Goal: Obtain resource: Obtain resource

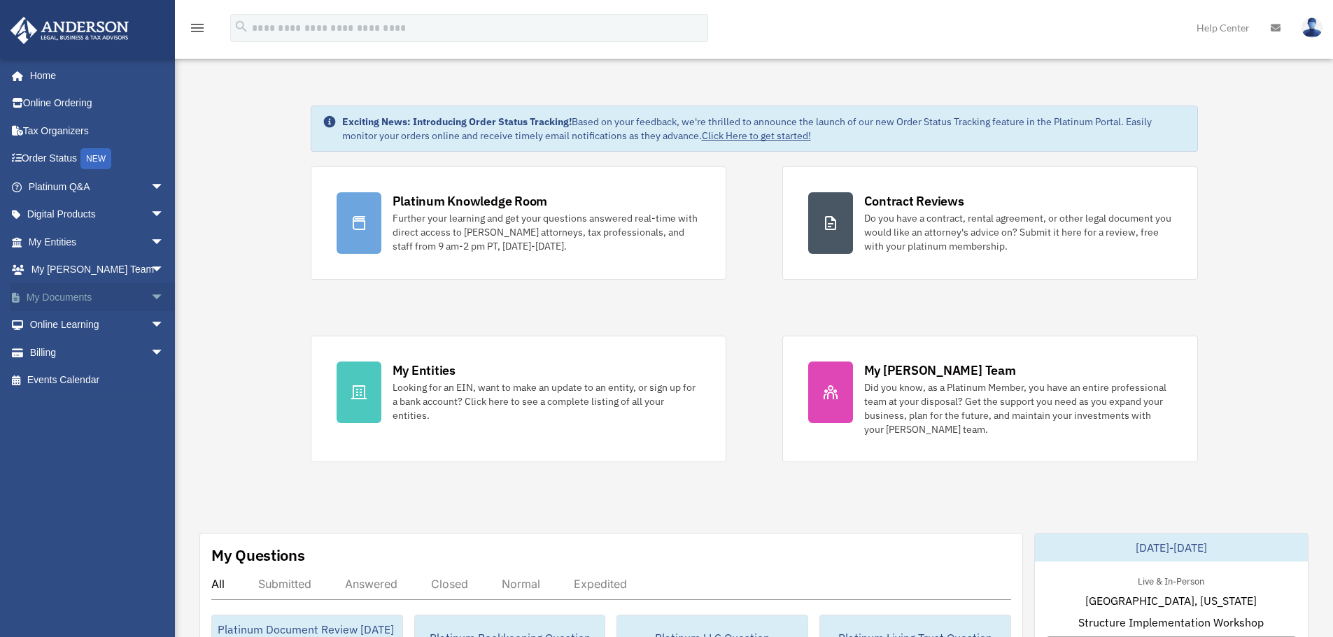
click at [81, 289] on link "My Documents arrow_drop_down" at bounding box center [98, 297] width 176 height 28
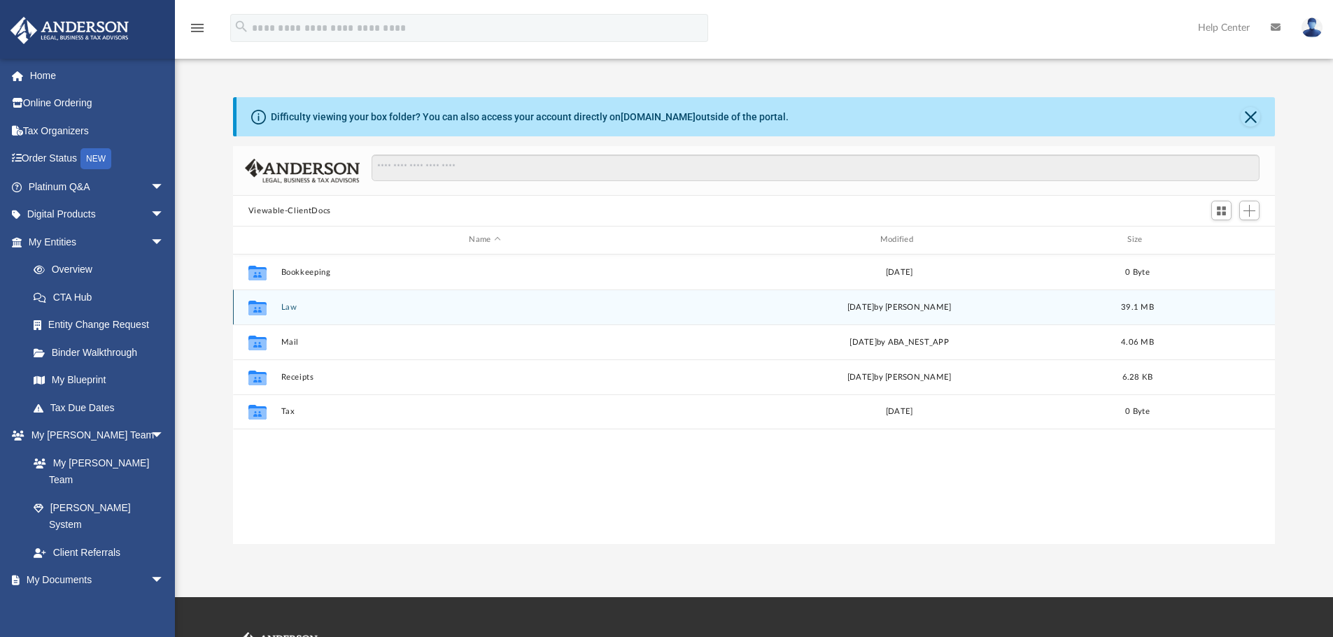
scroll to position [308, 1031]
click at [288, 313] on div "Collaborated Folder Law Sun Jul 6 2025 by Ken Housmans 39.1 MB" at bounding box center [754, 307] width 1043 height 35
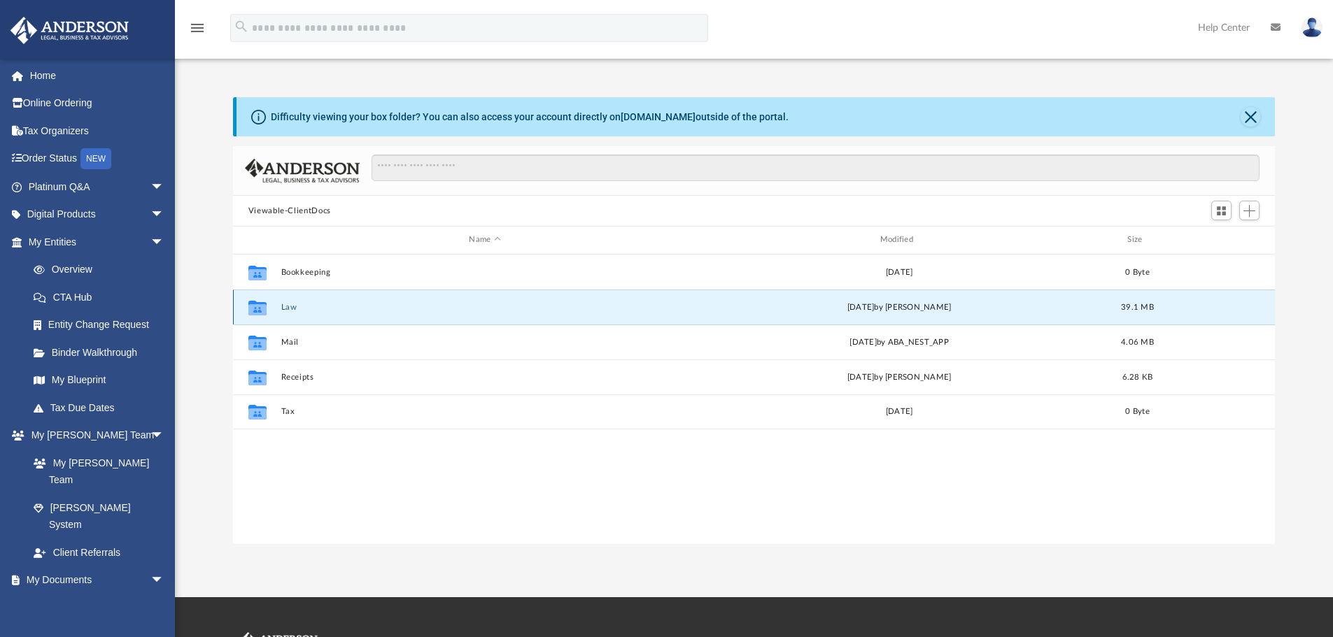
click at [289, 310] on button "Law" at bounding box center [485, 307] width 408 height 9
click at [327, 309] on button "Woodbury Farms, LLC" at bounding box center [485, 307] width 408 height 9
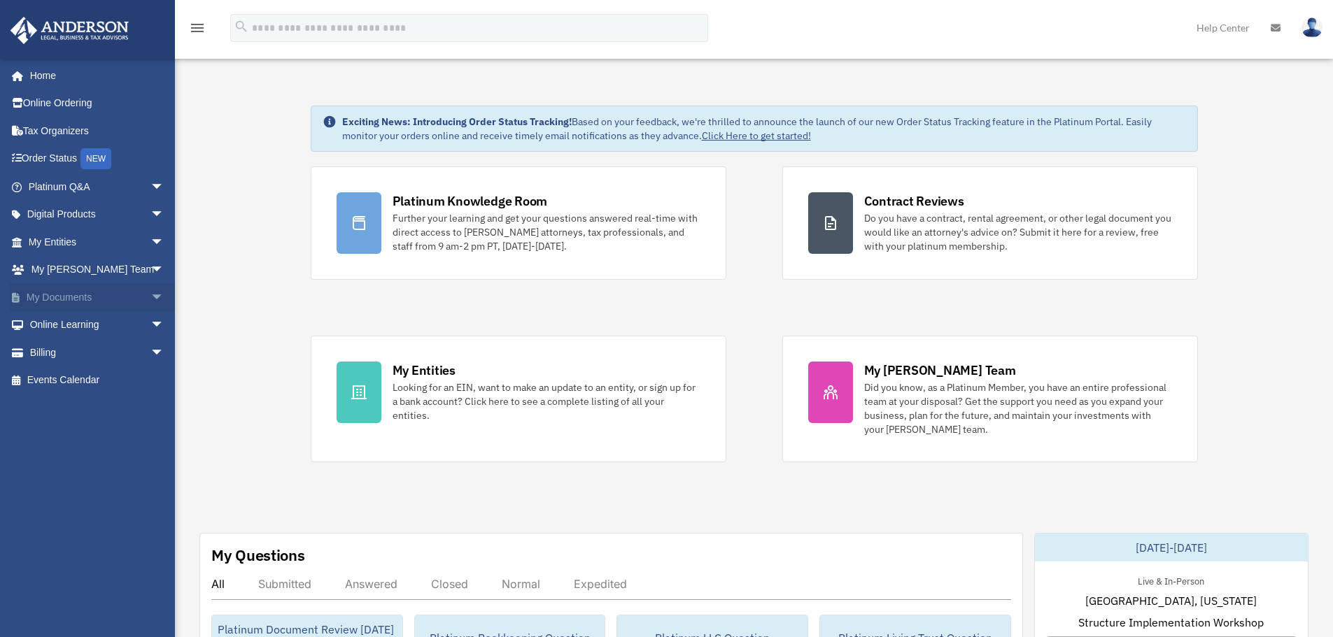
click at [57, 297] on link "My Documents arrow_drop_down" at bounding box center [98, 297] width 176 height 28
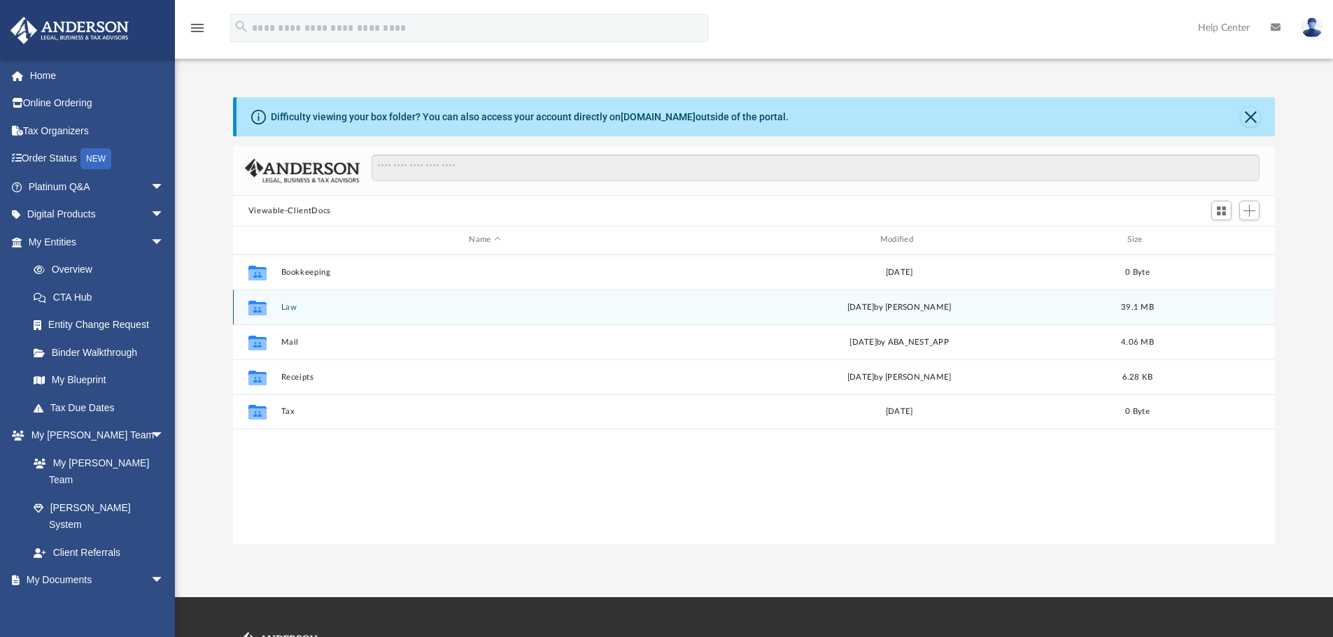
scroll to position [308, 1031]
click at [290, 306] on button "Law" at bounding box center [485, 307] width 408 height 9
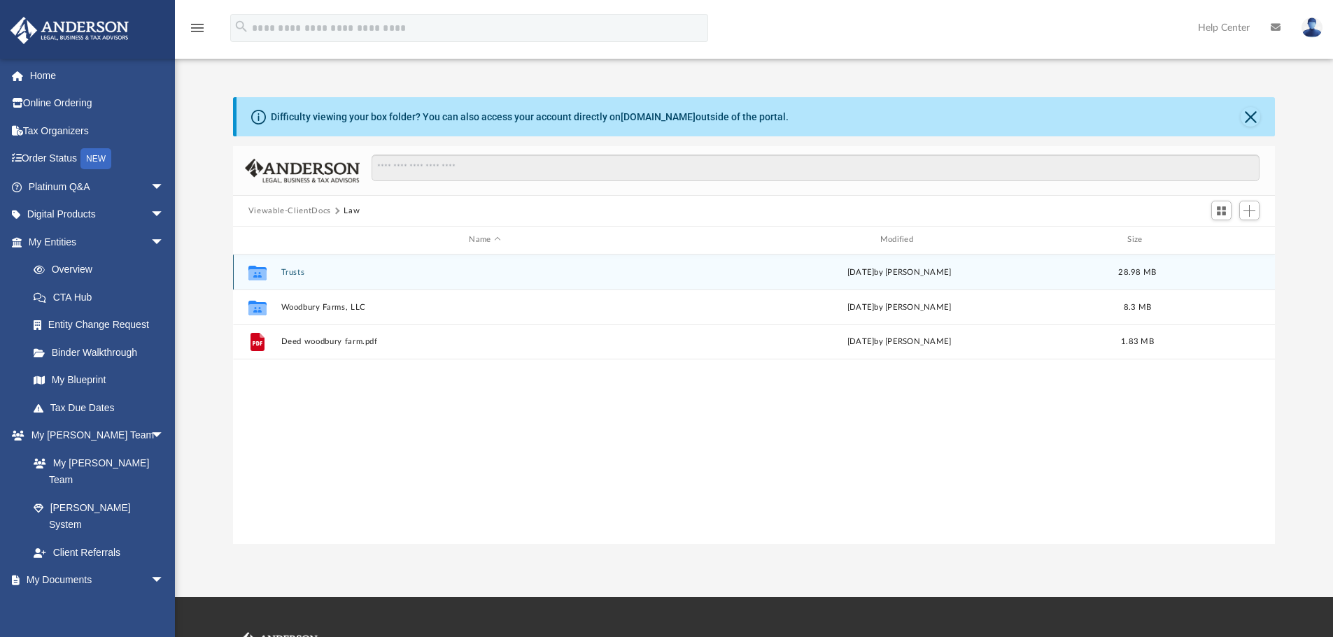
click at [290, 277] on button "Trusts" at bounding box center [485, 272] width 408 height 9
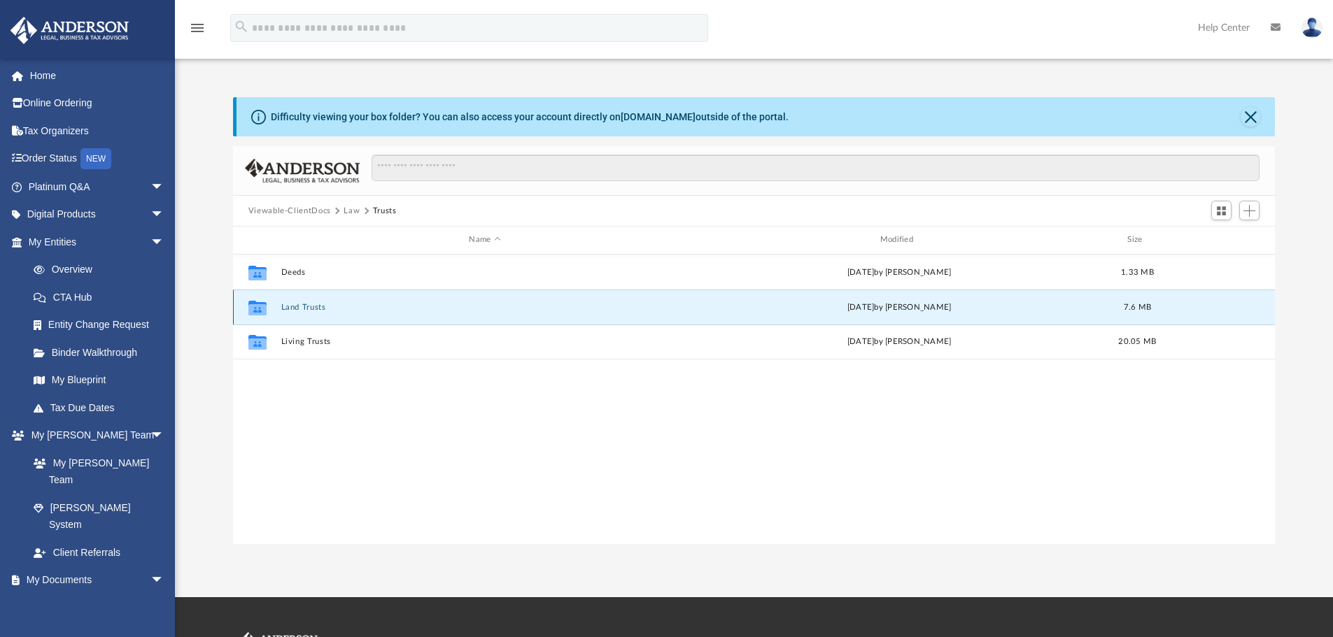
click at [309, 306] on button "Land Trusts" at bounding box center [485, 307] width 408 height 9
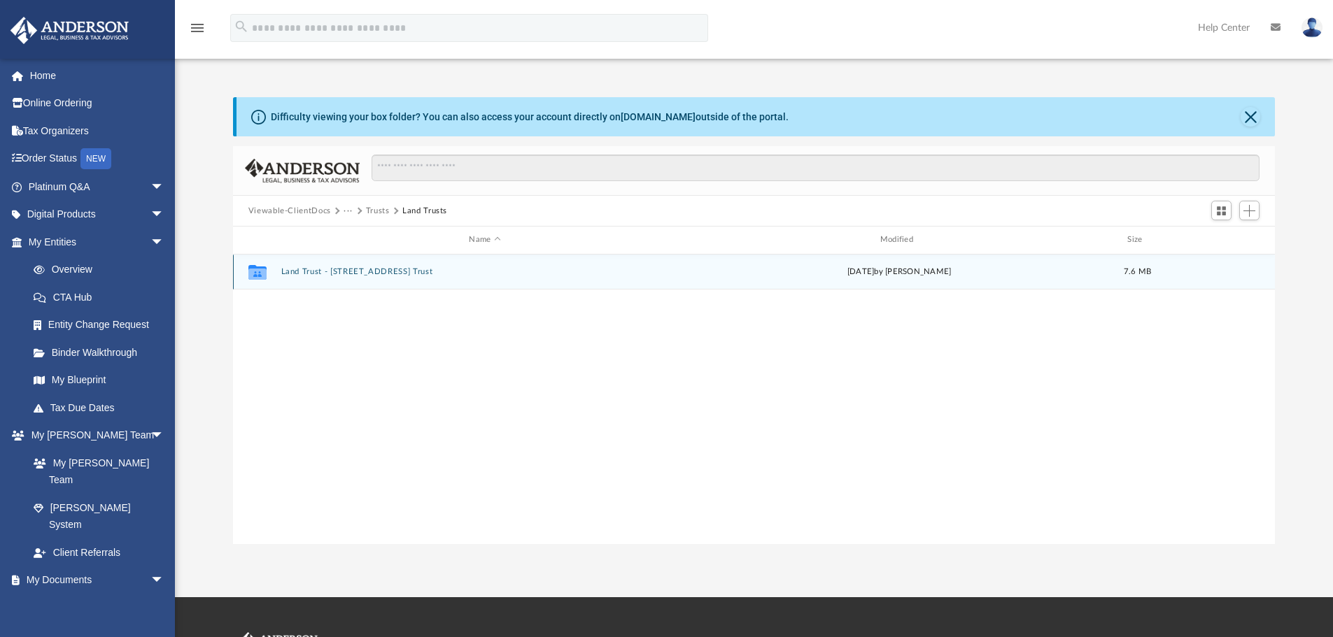
click at [357, 272] on button "Land Trust - 133 Woodbury Farm Trust" at bounding box center [485, 271] width 408 height 9
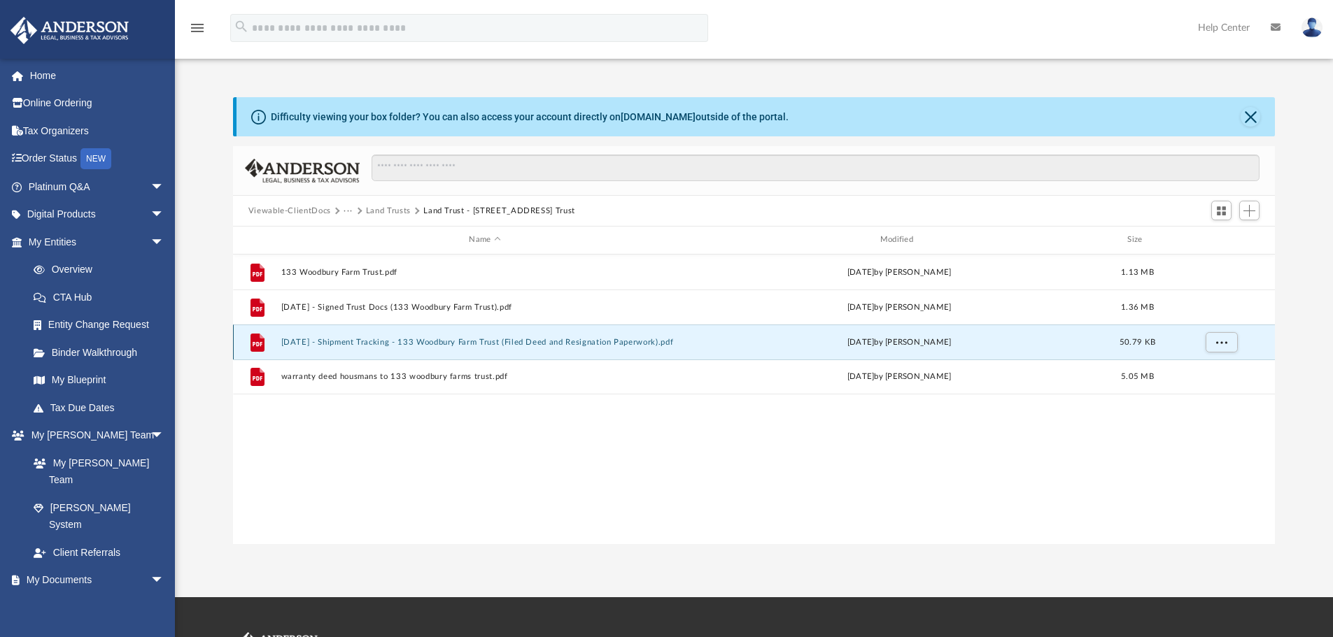
click at [565, 342] on button "2024.03.21 - Shipment Tracking - 133 Woodbury Farm Trust (Filed Deed and Resign…" at bounding box center [485, 342] width 408 height 9
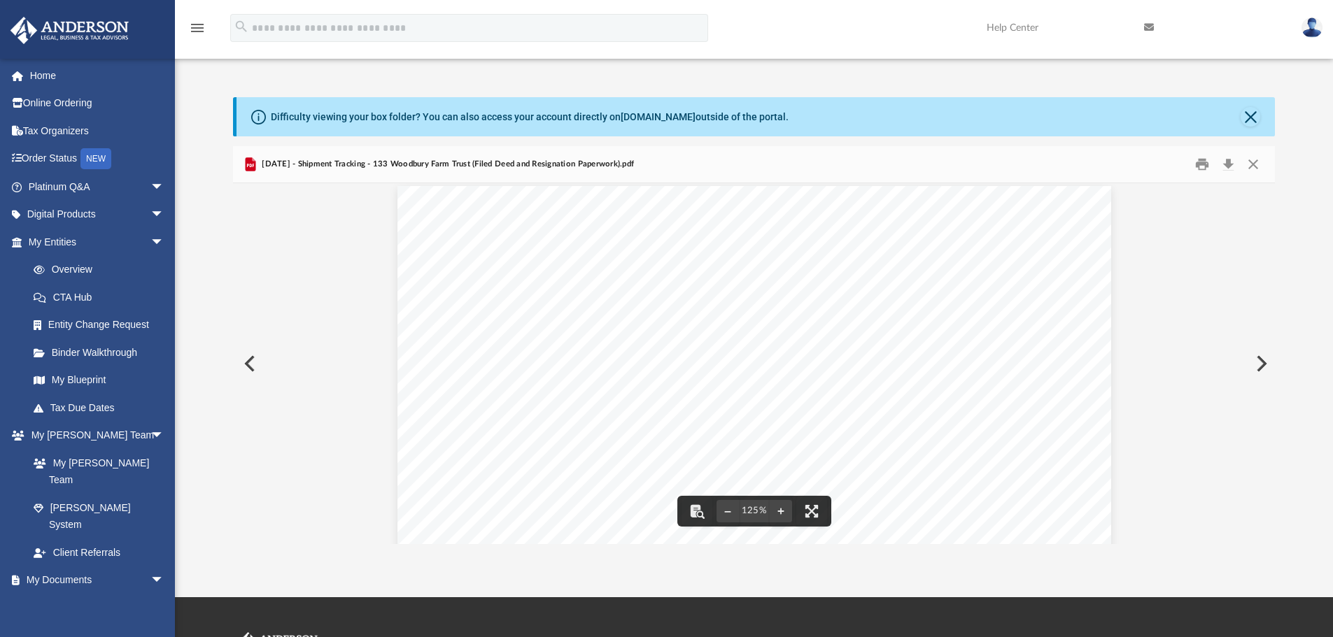
scroll to position [0, 0]
click at [246, 365] on button "Preview" at bounding box center [248, 363] width 31 height 39
click at [249, 367] on button "Preview" at bounding box center [248, 363] width 31 height 39
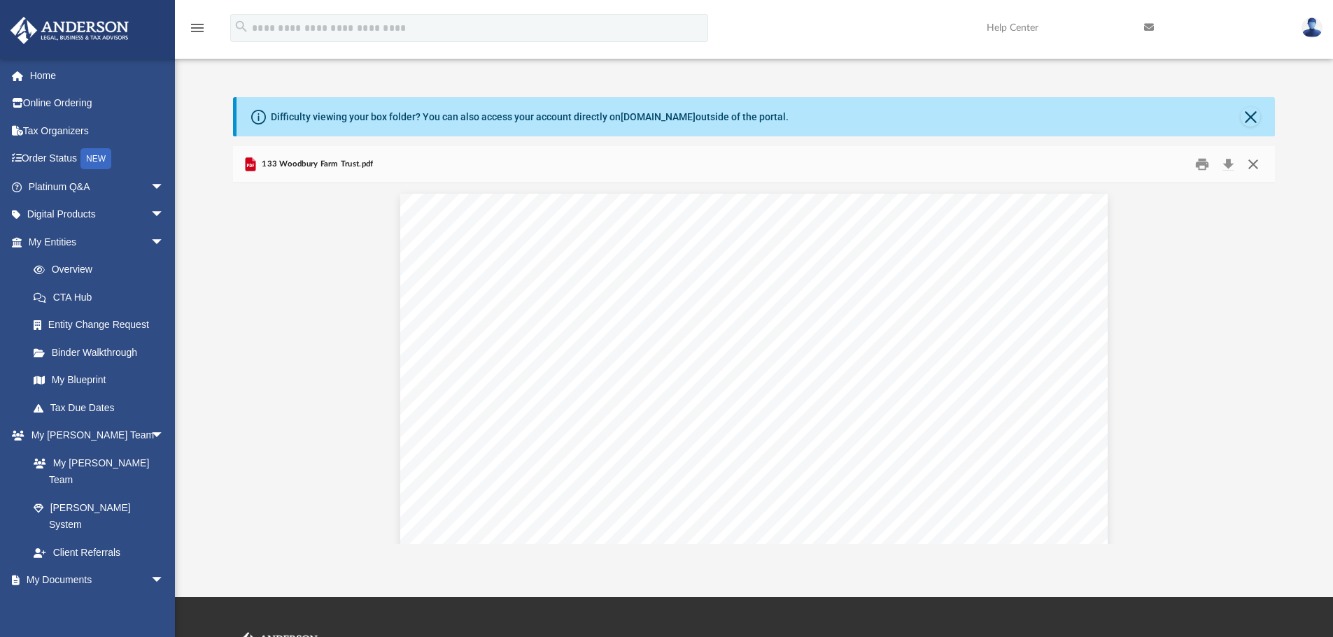
click at [1259, 163] on button "Close" at bounding box center [1253, 165] width 25 height 22
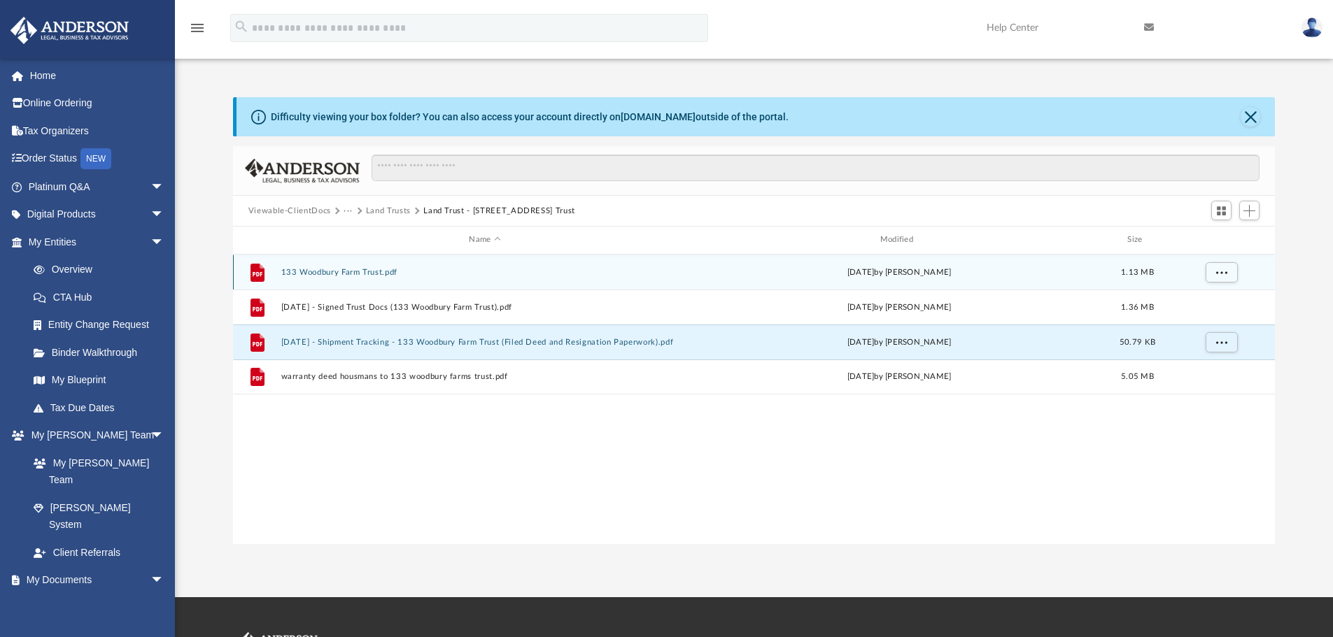
click at [379, 271] on button "133 Woodbury Farm Trust.pdf" at bounding box center [485, 272] width 408 height 9
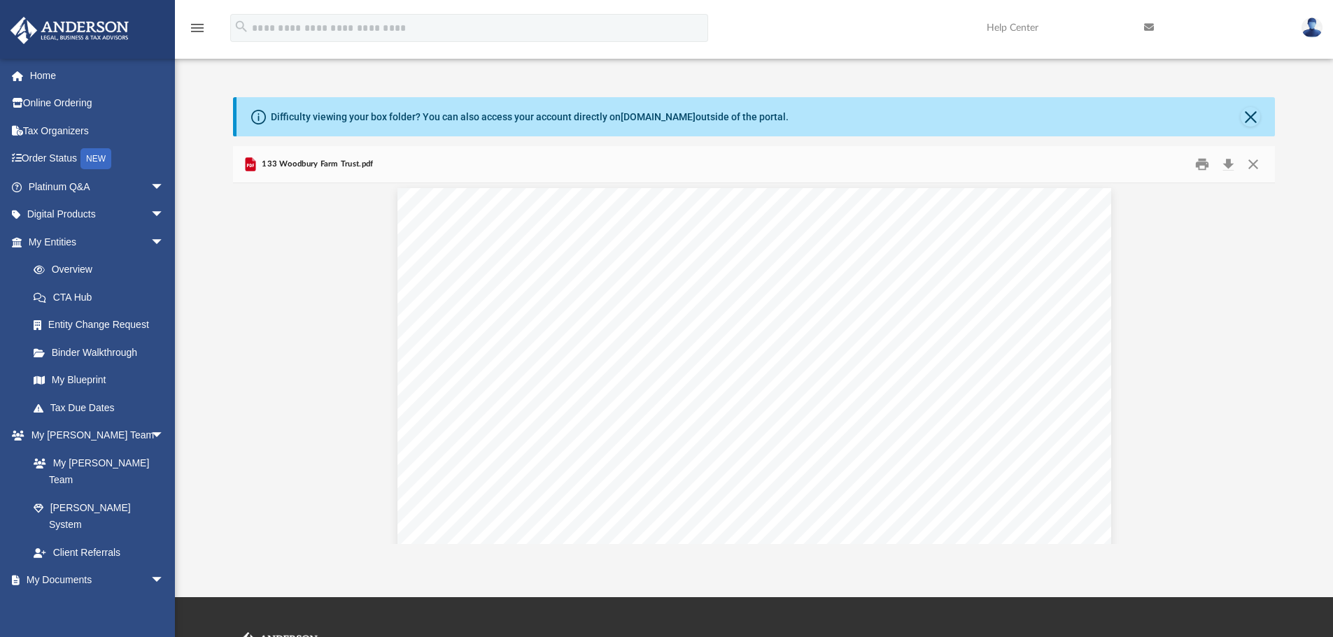
scroll to position [7696, 0]
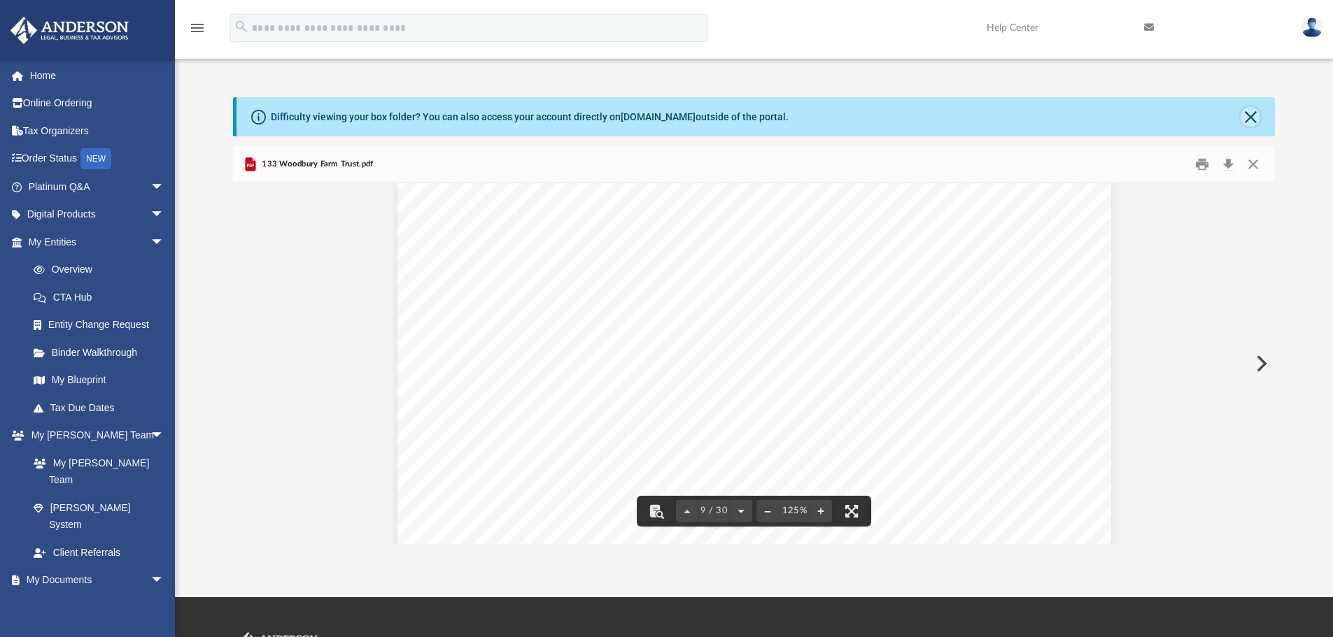
click at [1249, 111] on button "Close" at bounding box center [1251, 117] width 20 height 20
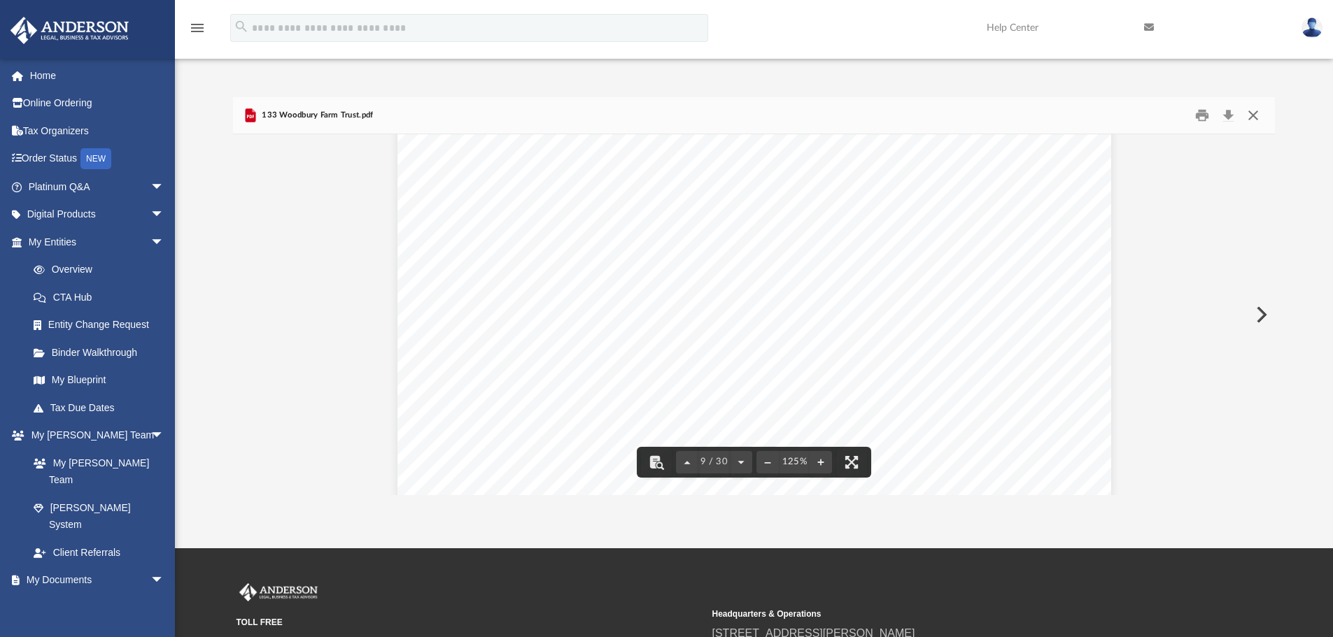
click at [1252, 113] on button "Close" at bounding box center [1253, 116] width 25 height 22
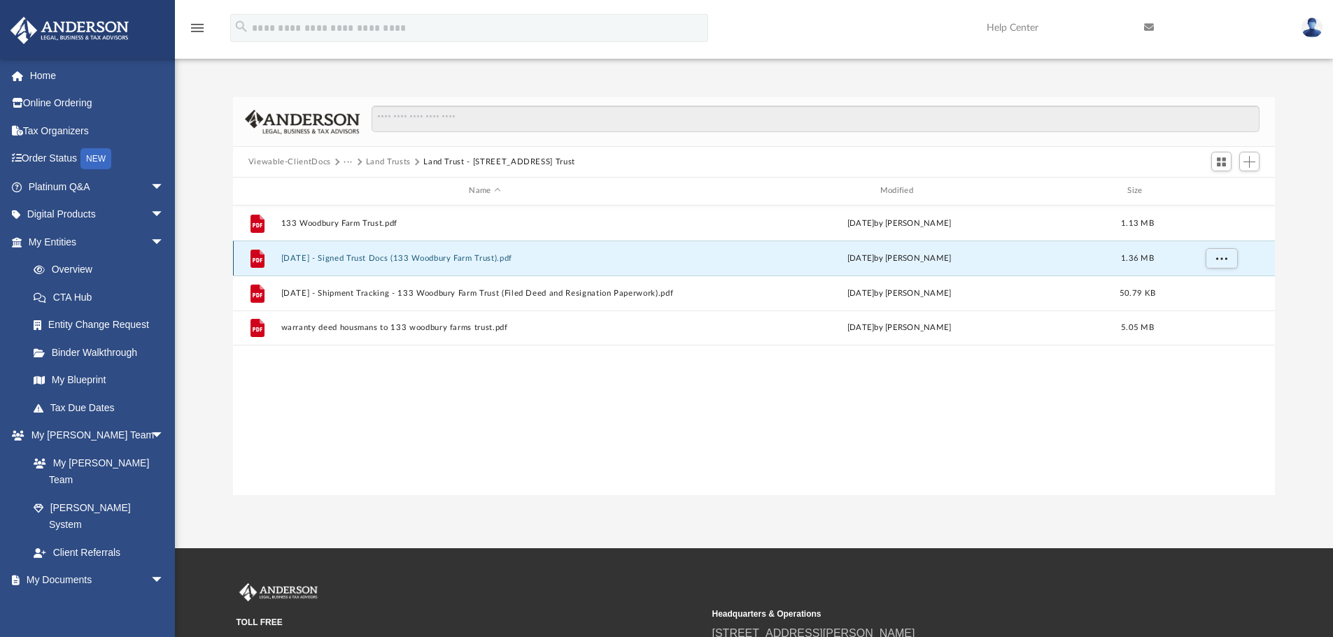
click at [455, 261] on button "2023.12.29 - Signed Trust Docs (133 Woodbury Farm Trust).pdf" at bounding box center [485, 258] width 408 height 9
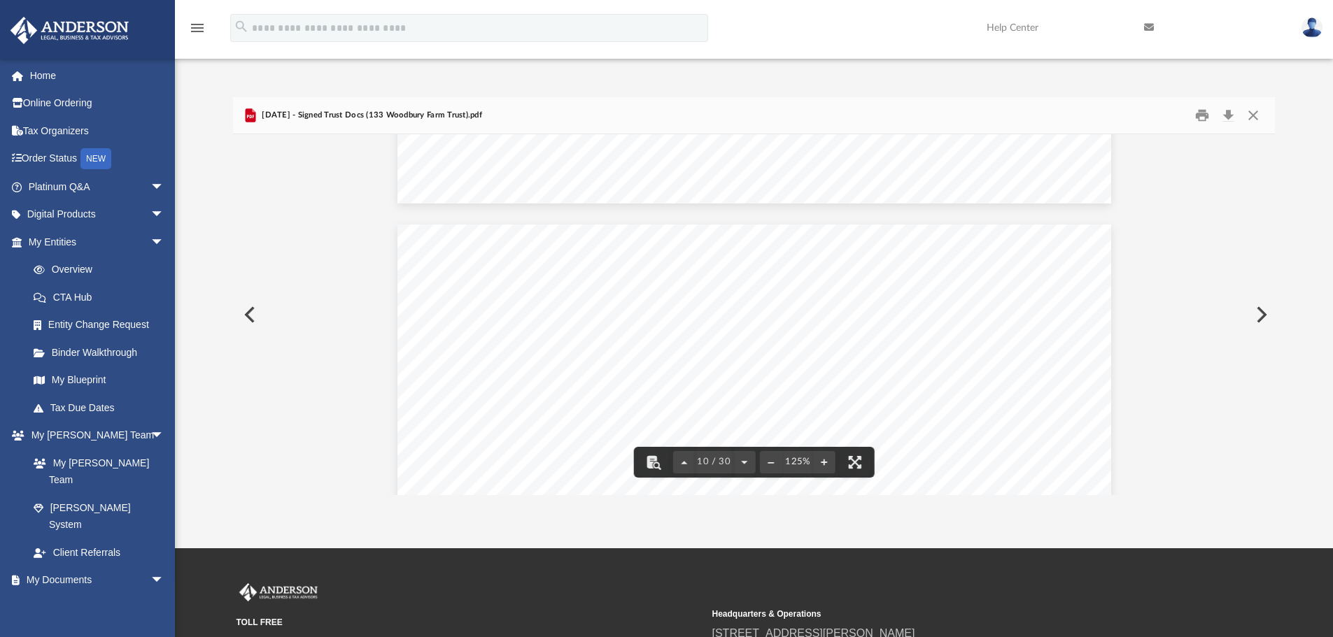
scroll to position [8411, 0]
click at [1200, 113] on button "Print" at bounding box center [1202, 116] width 28 height 22
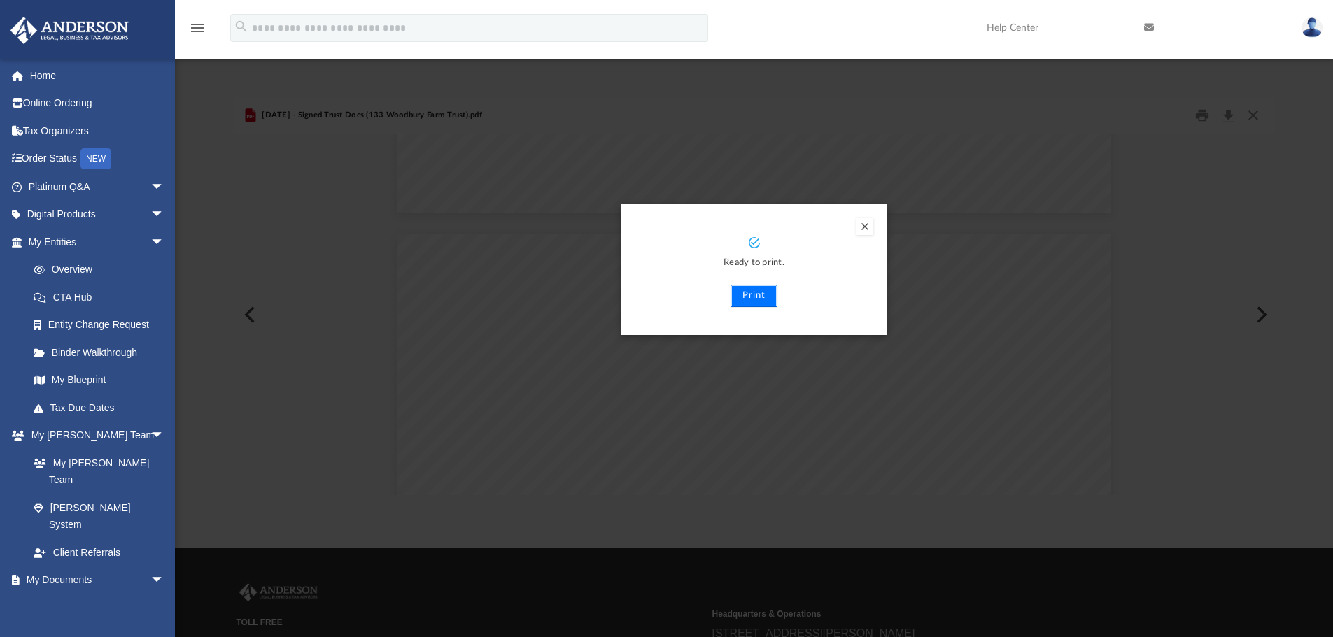
click at [756, 297] on button "Print" at bounding box center [753, 296] width 47 height 22
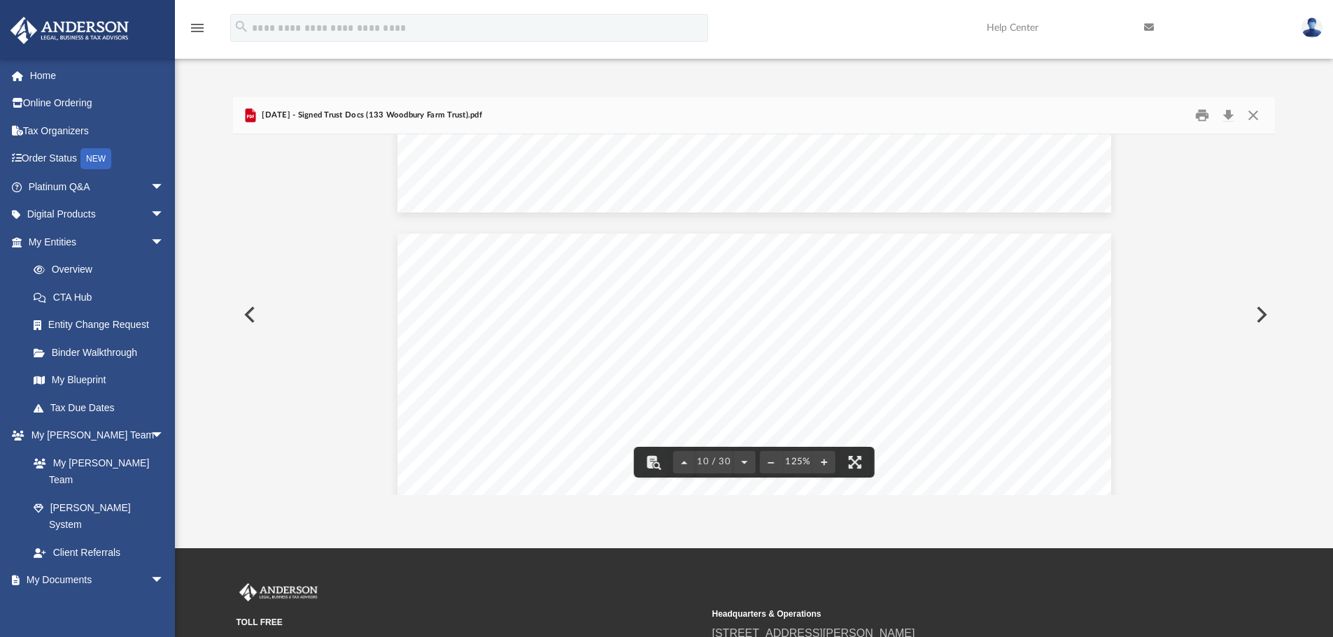
click at [249, 310] on button "Preview" at bounding box center [248, 314] width 31 height 39
click at [1256, 112] on button "Close" at bounding box center [1253, 116] width 25 height 22
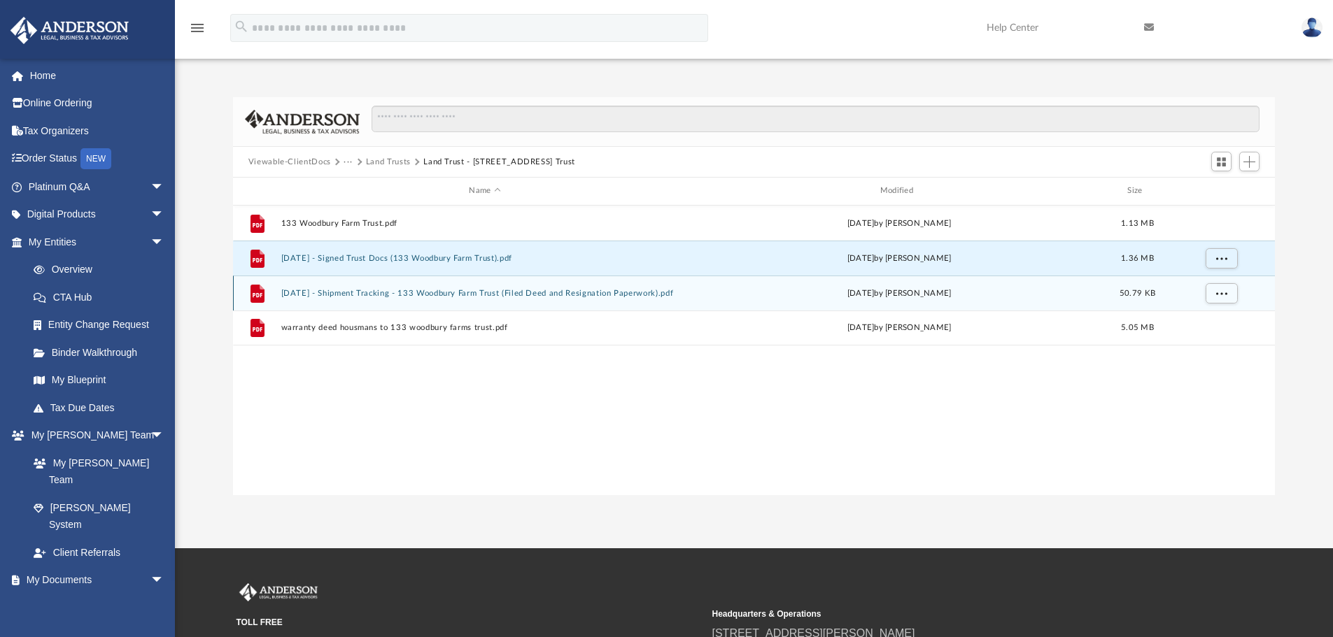
click at [551, 295] on button "2024.03.21 - Shipment Tracking - 133 Woodbury Farm Trust (Filed Deed and Resign…" at bounding box center [485, 293] width 408 height 9
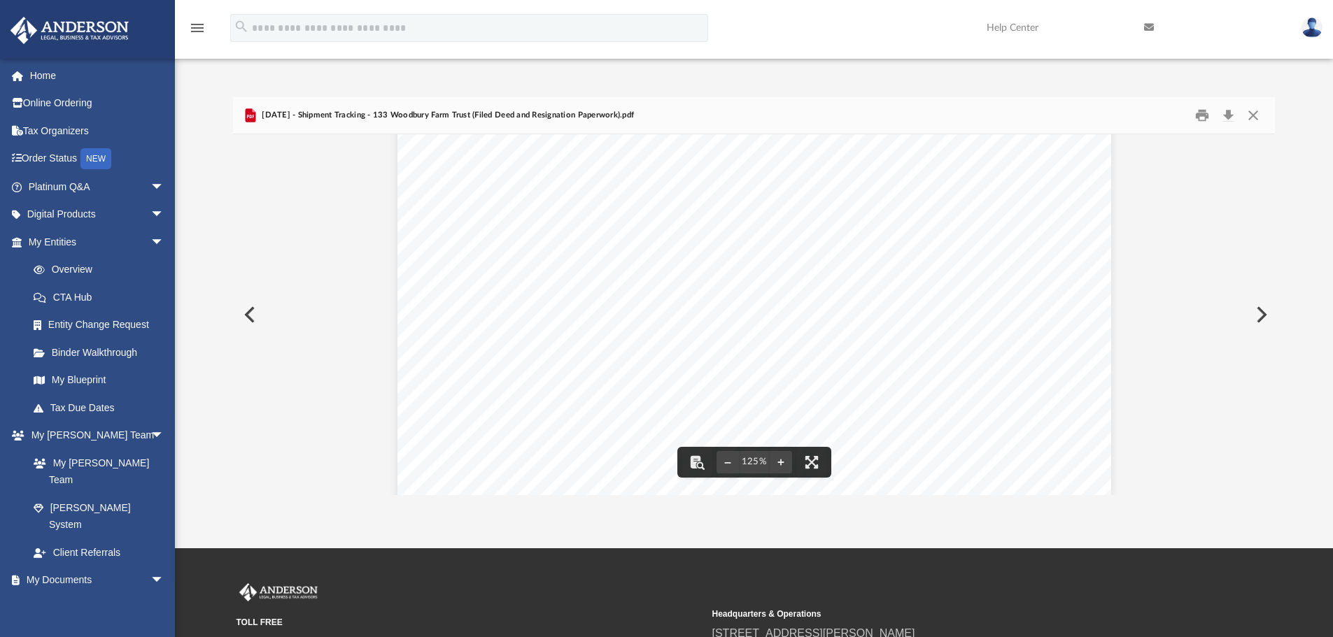
scroll to position [584, 0]
click at [1252, 115] on button "Close" at bounding box center [1253, 116] width 25 height 22
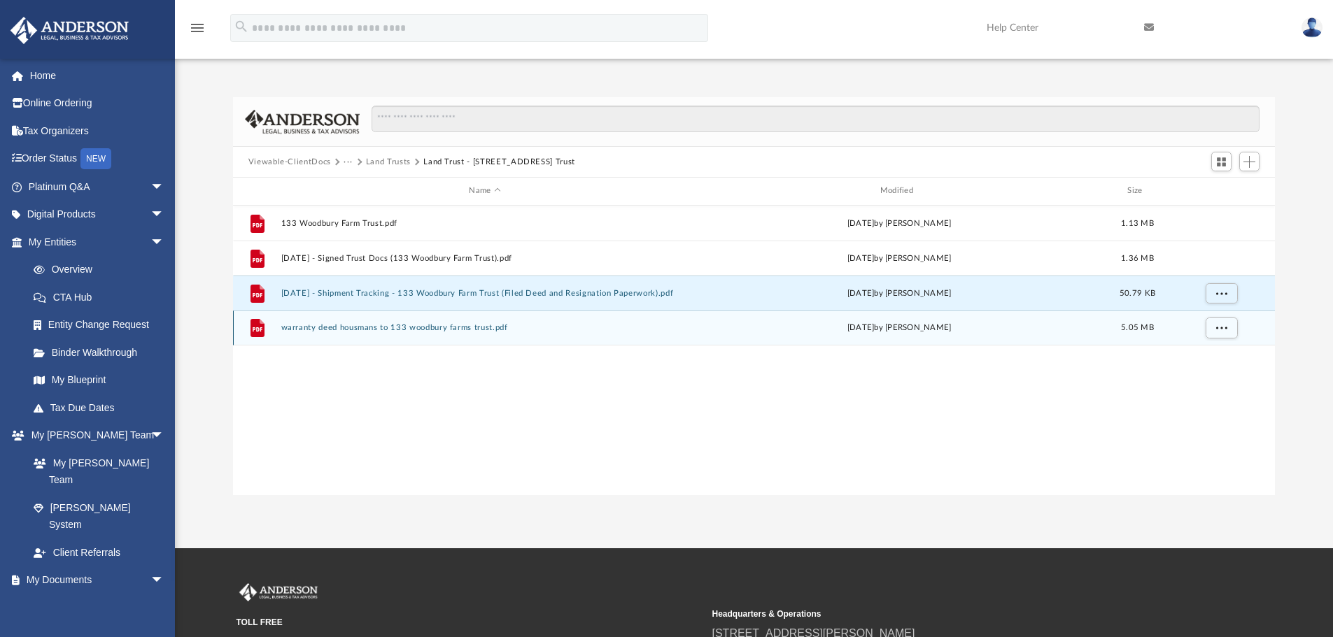
click at [465, 330] on button "warranty deed housmans to 133 woodbury farms trust.pdf" at bounding box center [485, 327] width 408 height 9
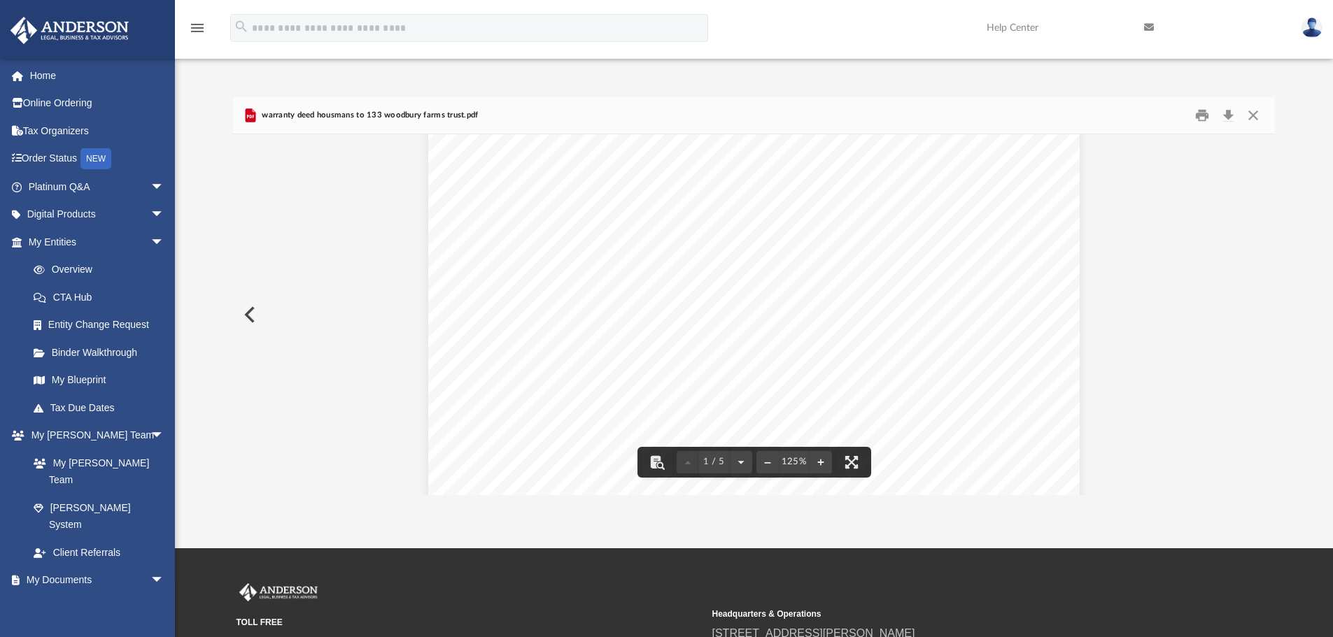
scroll to position [153, 0]
click at [1201, 115] on button "Print" at bounding box center [1202, 116] width 28 height 22
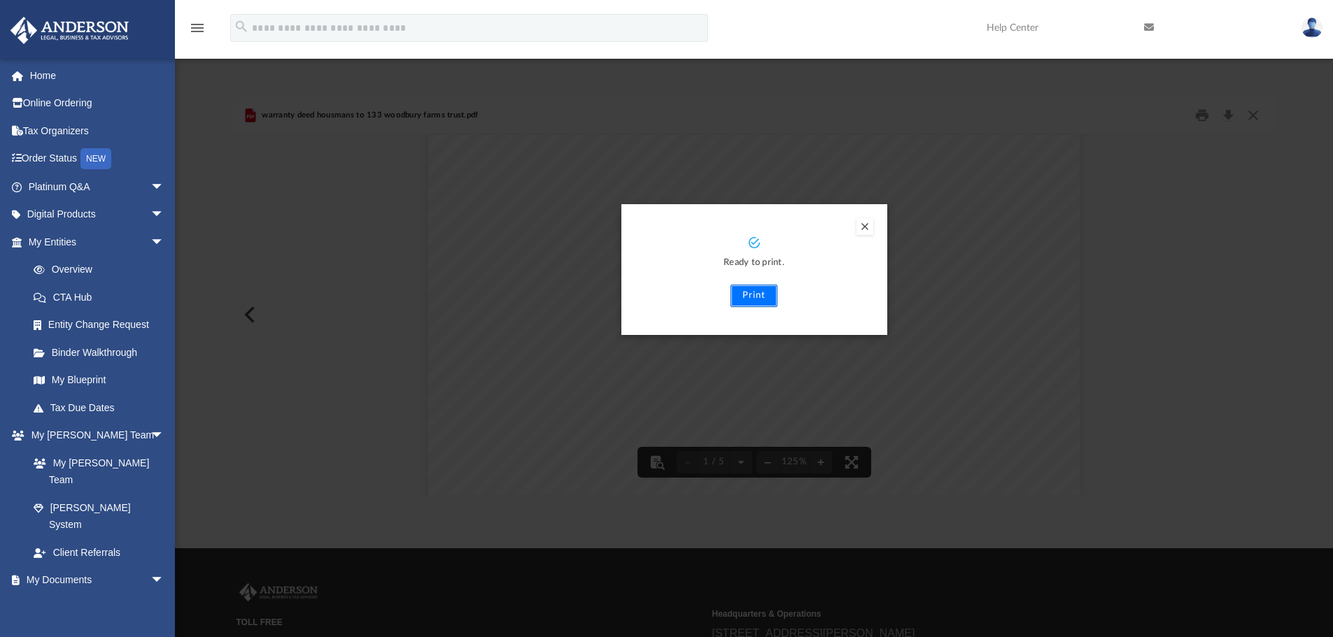
click at [756, 296] on button "Print" at bounding box center [753, 296] width 47 height 22
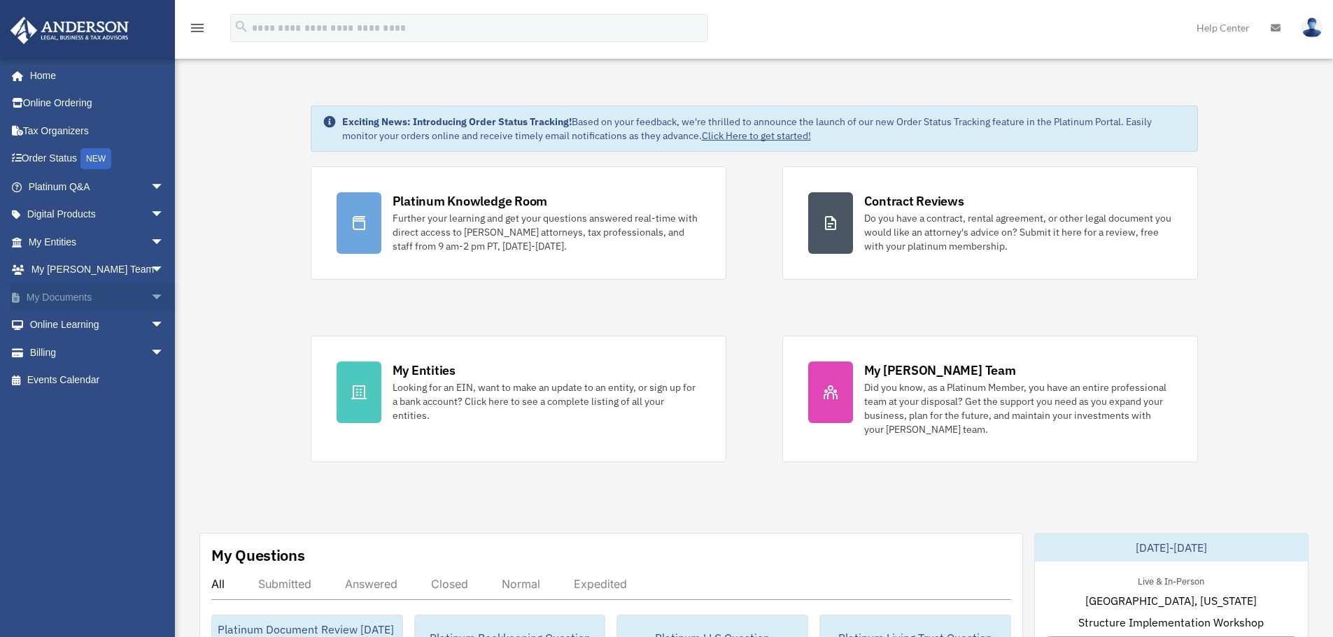
click at [77, 296] on link "My Documents arrow_drop_down" at bounding box center [98, 297] width 176 height 28
click at [150, 297] on span "arrow_drop_down" at bounding box center [164, 297] width 28 height 29
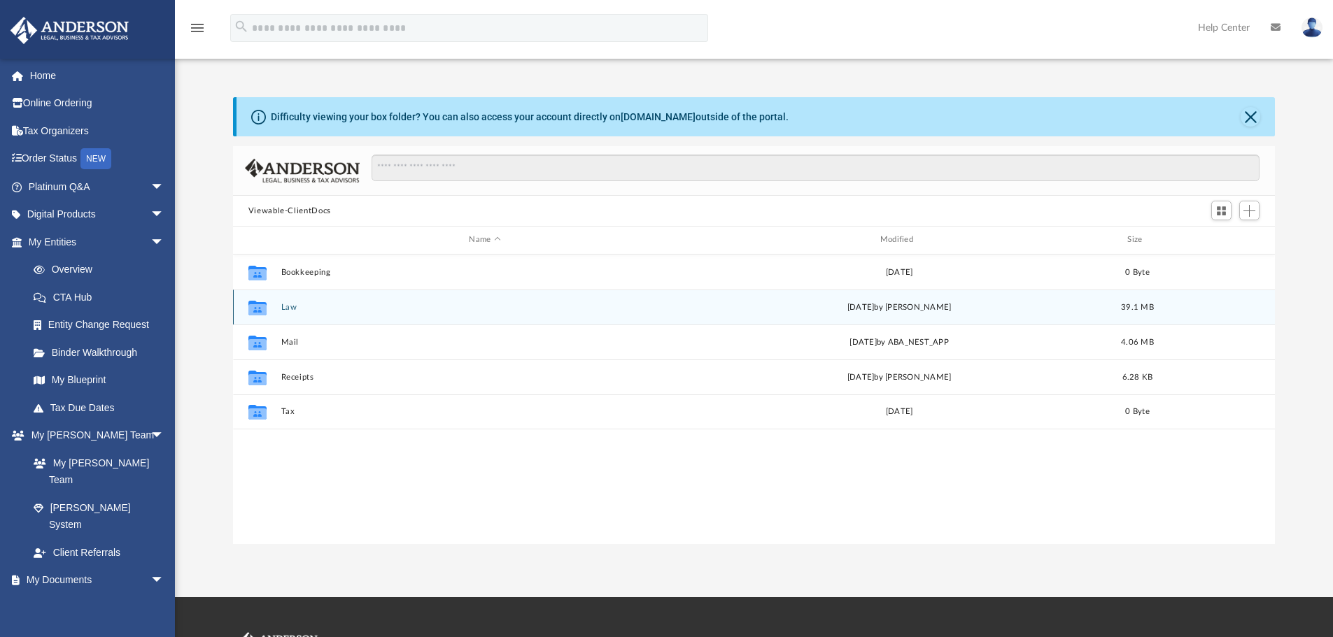
scroll to position [308, 1031]
click at [281, 309] on button "Law" at bounding box center [485, 307] width 408 height 9
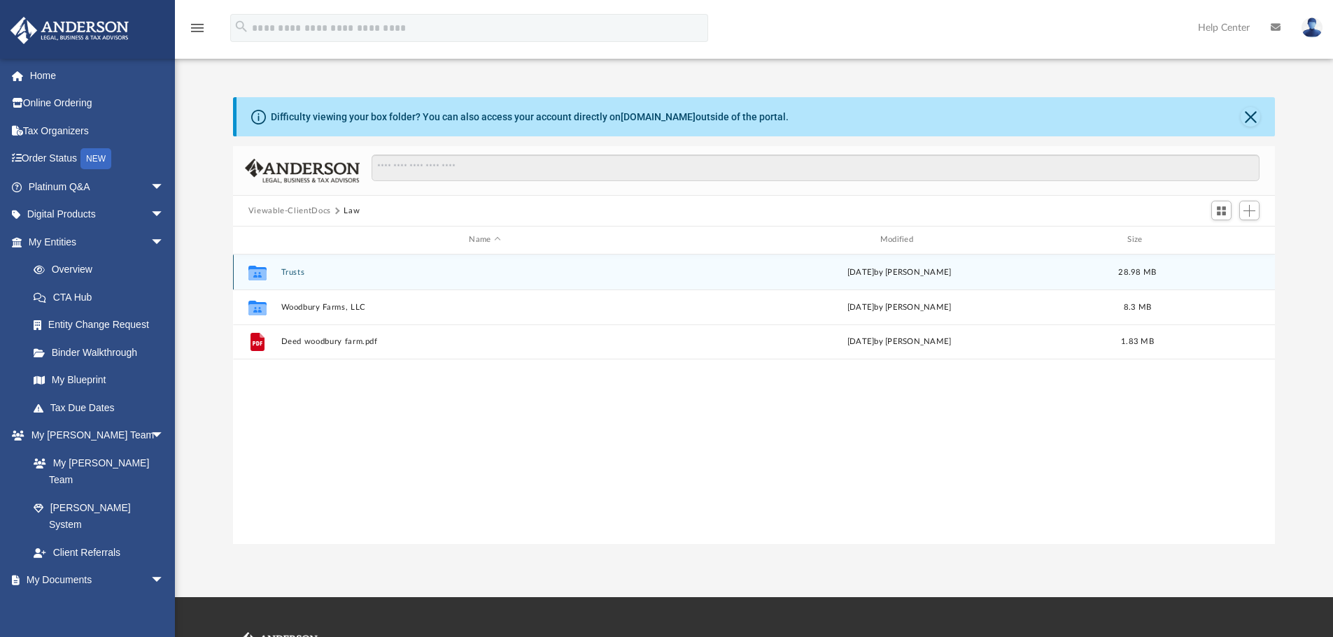
click at [295, 273] on button "Trusts" at bounding box center [485, 272] width 408 height 9
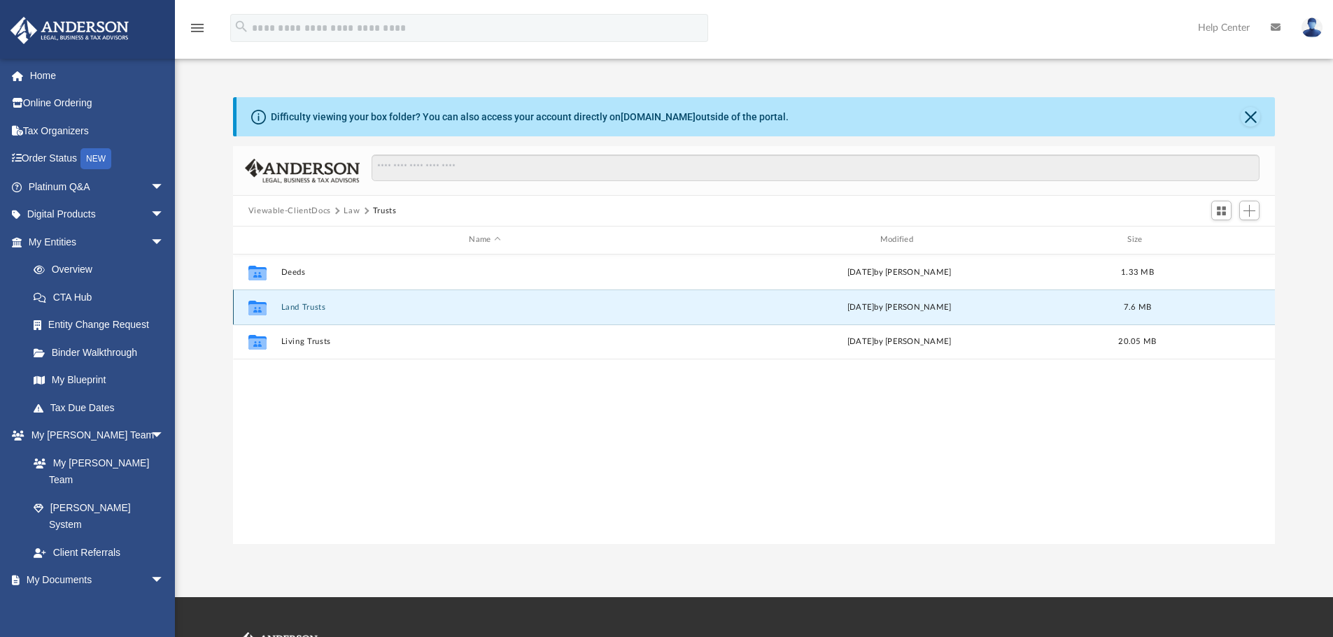
click at [304, 304] on button "Land Trusts" at bounding box center [485, 307] width 408 height 9
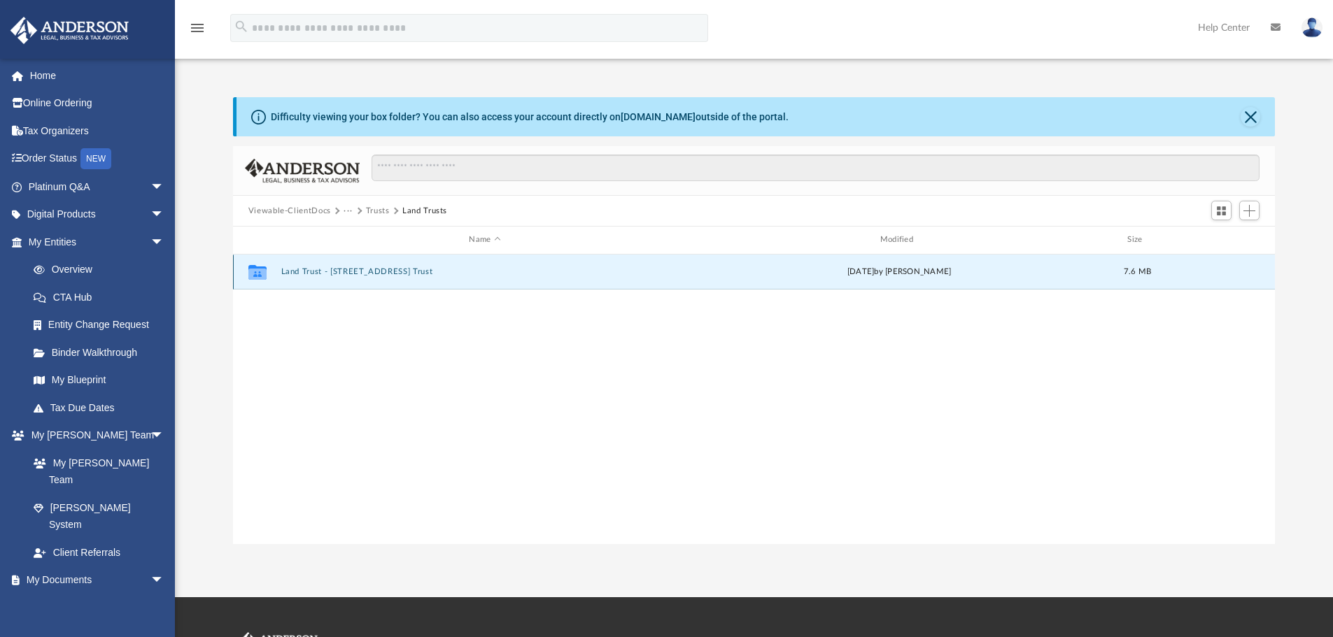
click at [367, 271] on button "Land Trust - 133 Woodbury Farm Trust" at bounding box center [485, 271] width 408 height 9
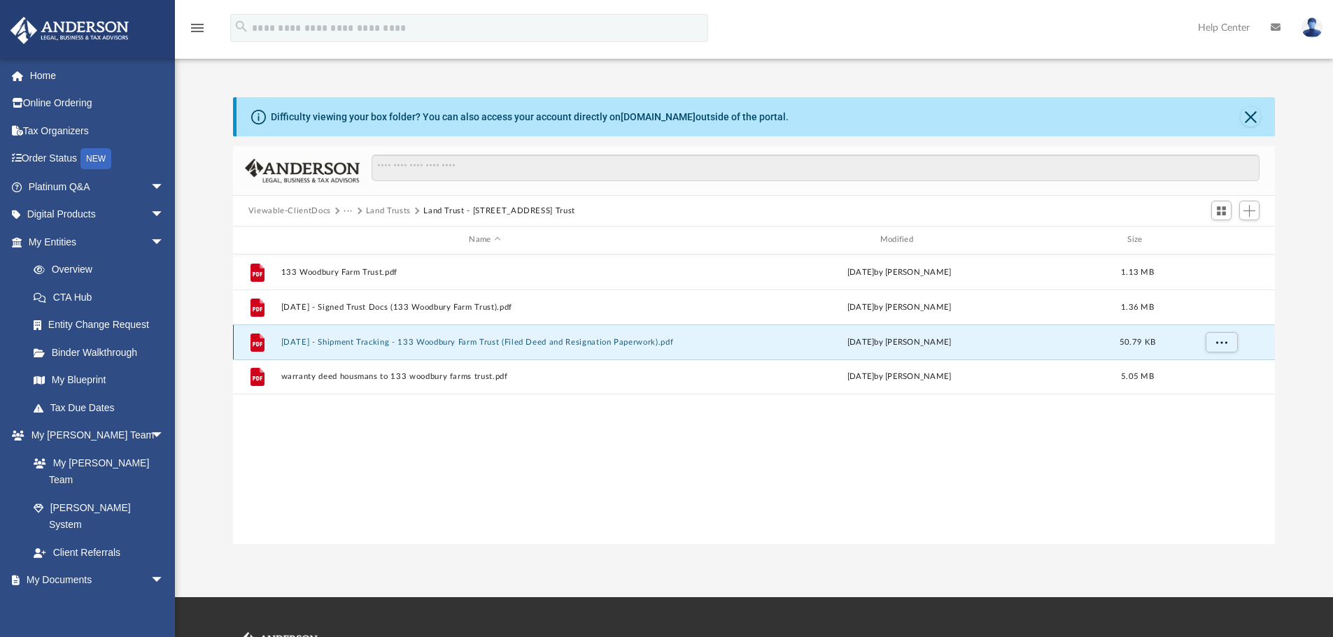
click at [501, 344] on button "2024.03.21 - Shipment Tracking - 133 Woodbury Farm Trust (Filed Deed and Resign…" at bounding box center [485, 342] width 408 height 9
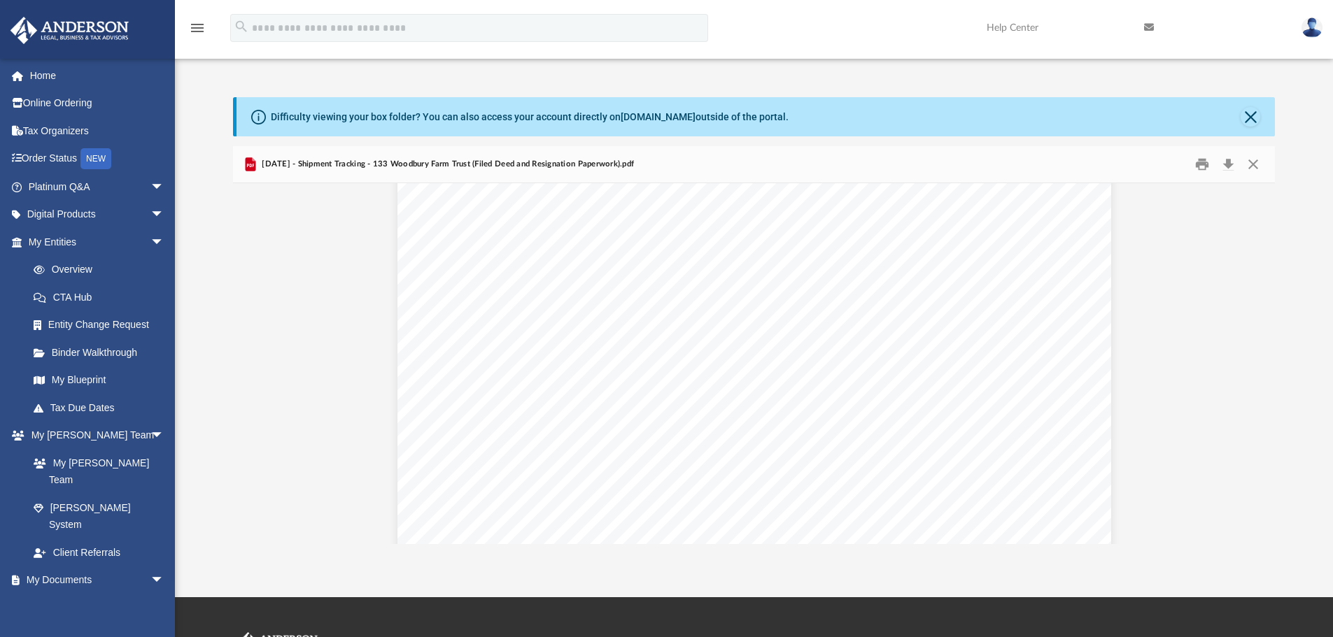
scroll to position [0, 0]
click at [247, 365] on button "Preview" at bounding box center [248, 363] width 31 height 39
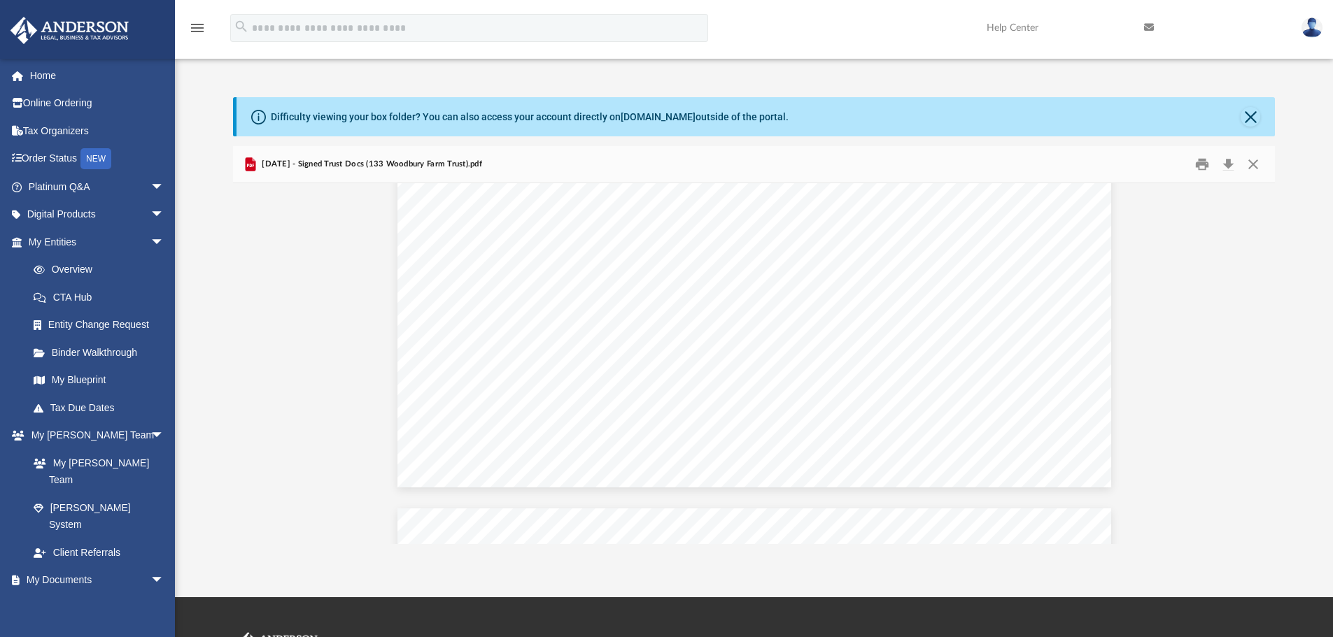
scroll to position [11228, 0]
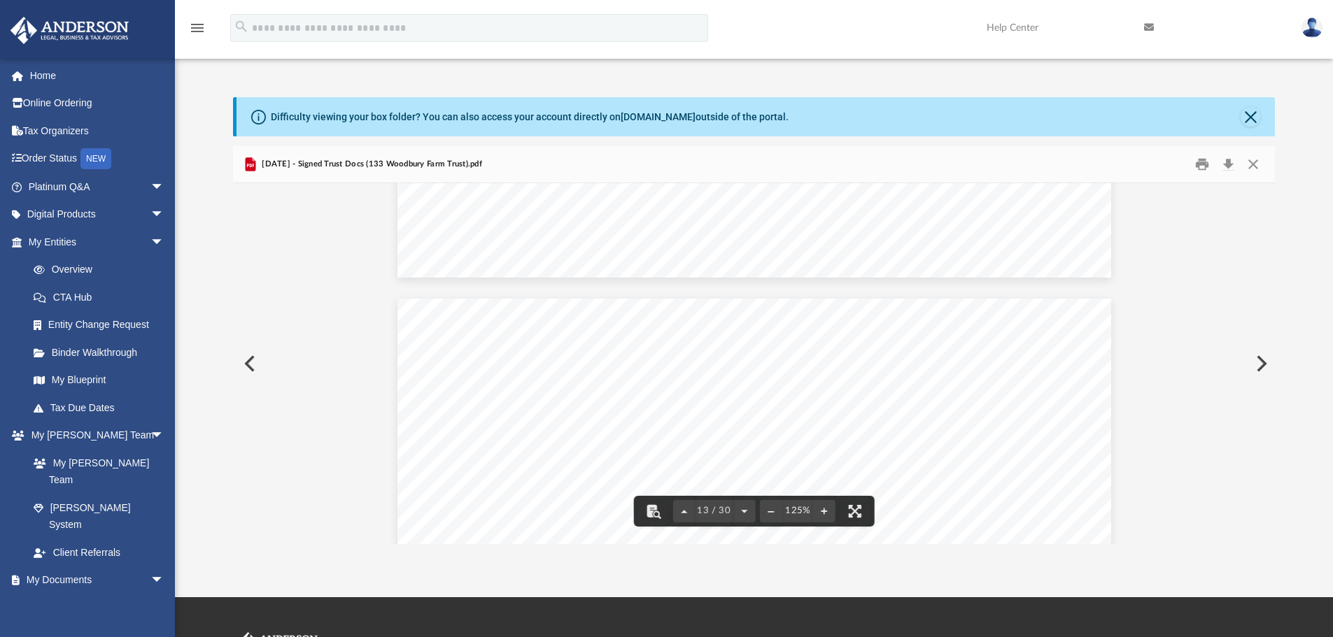
click at [1248, 369] on button "Preview" at bounding box center [1260, 363] width 31 height 39
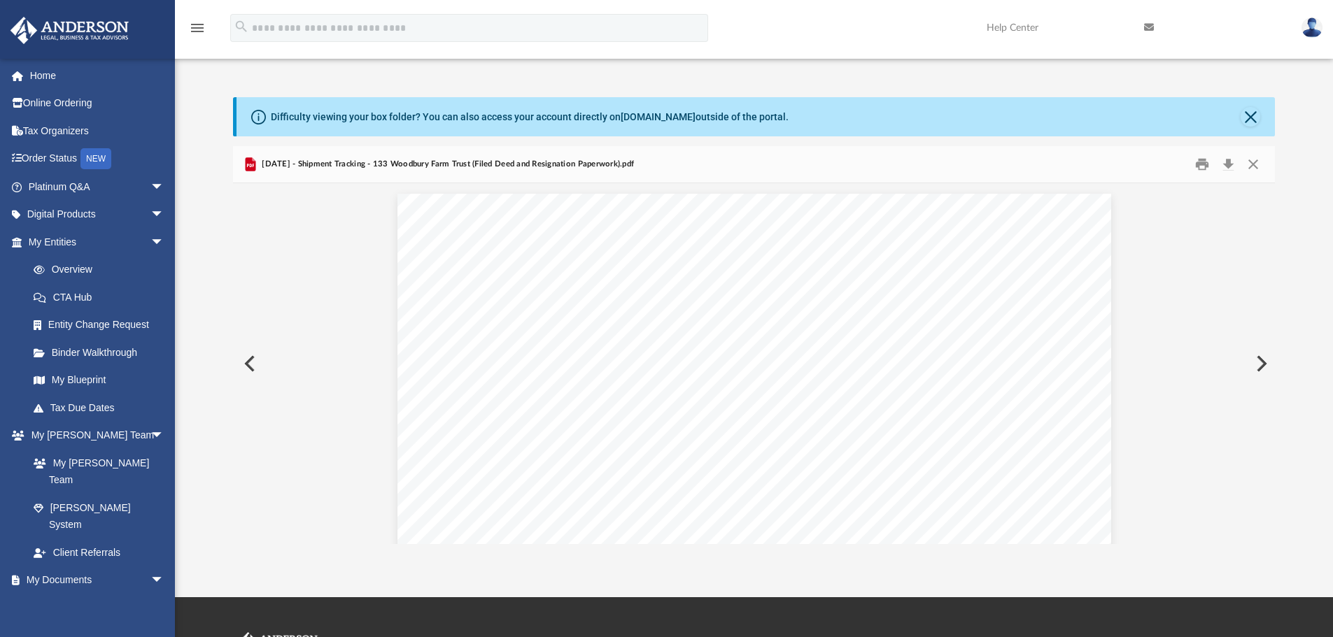
click at [1249, 367] on button "Preview" at bounding box center [1260, 363] width 31 height 39
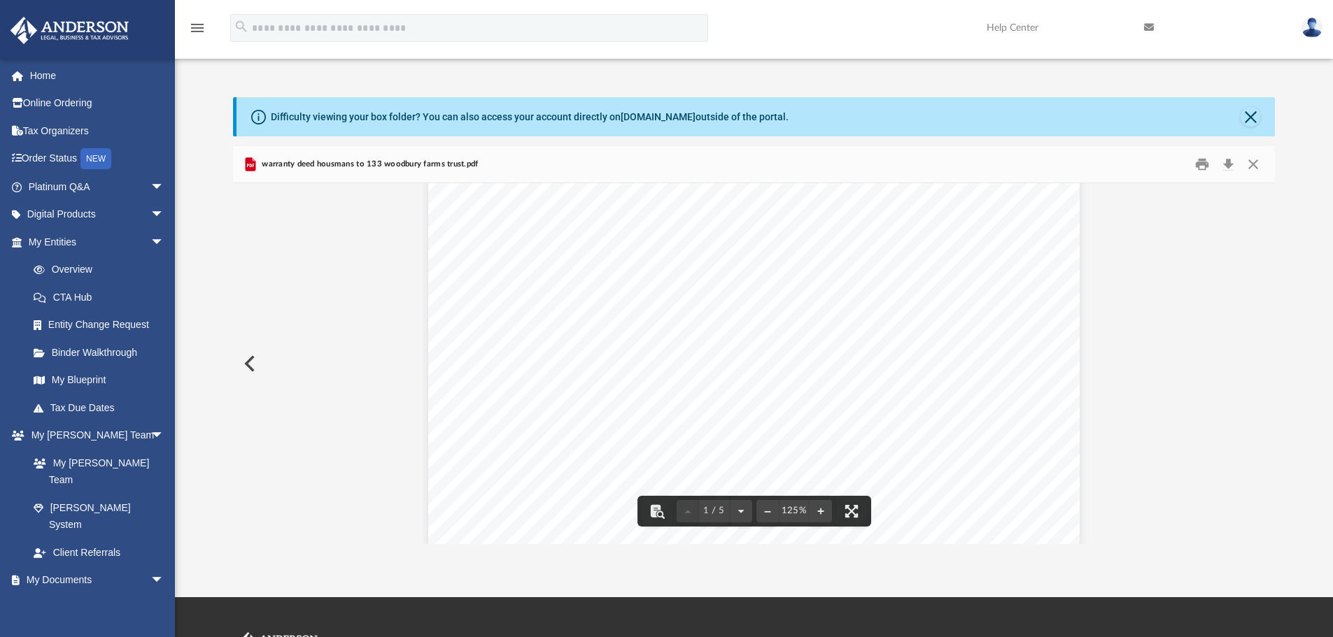
scroll to position [420, 0]
click at [1256, 162] on button "Close" at bounding box center [1253, 165] width 25 height 22
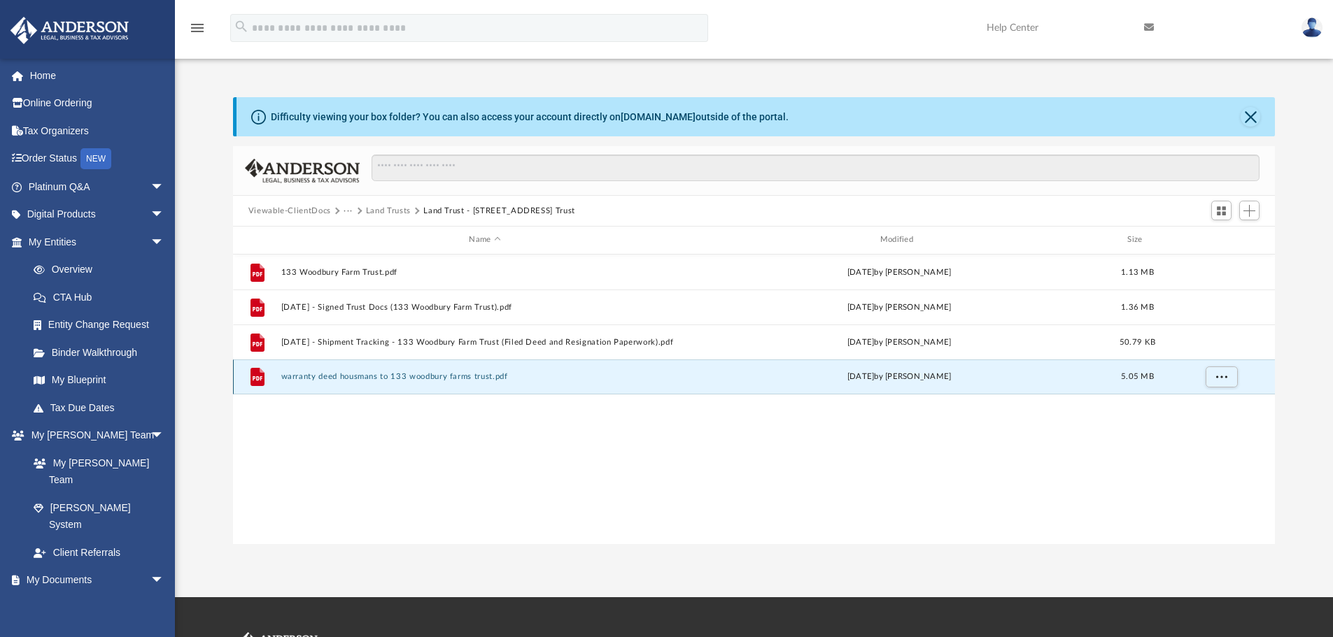
click at [453, 381] on button "warranty deed housmans to 133 woodbury farms trust.pdf" at bounding box center [485, 376] width 408 height 9
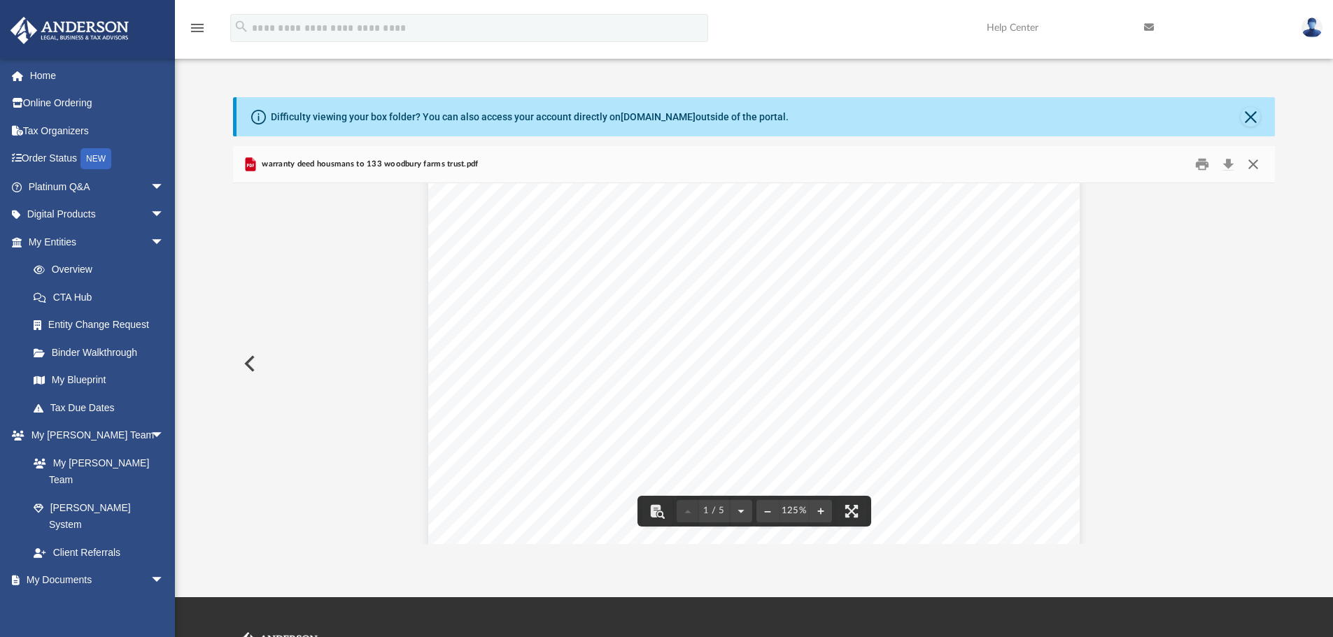
click at [1255, 155] on button "Close" at bounding box center [1253, 165] width 25 height 22
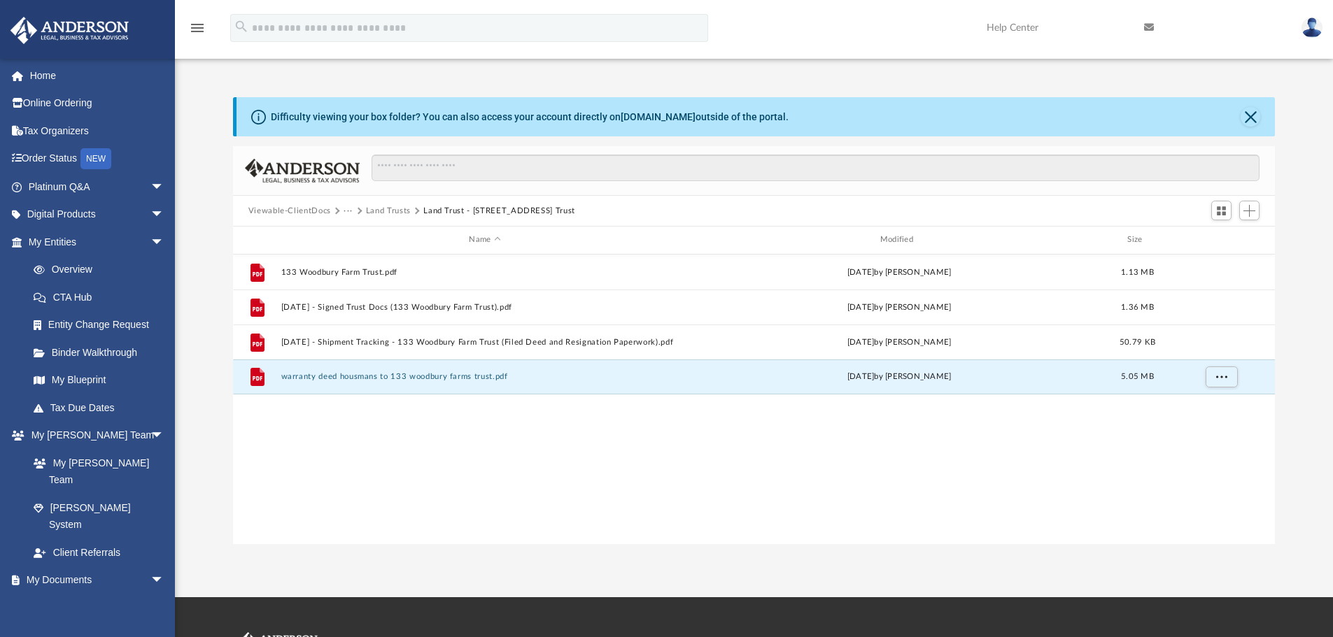
click at [386, 211] on button "Land Trusts" at bounding box center [388, 211] width 45 height 13
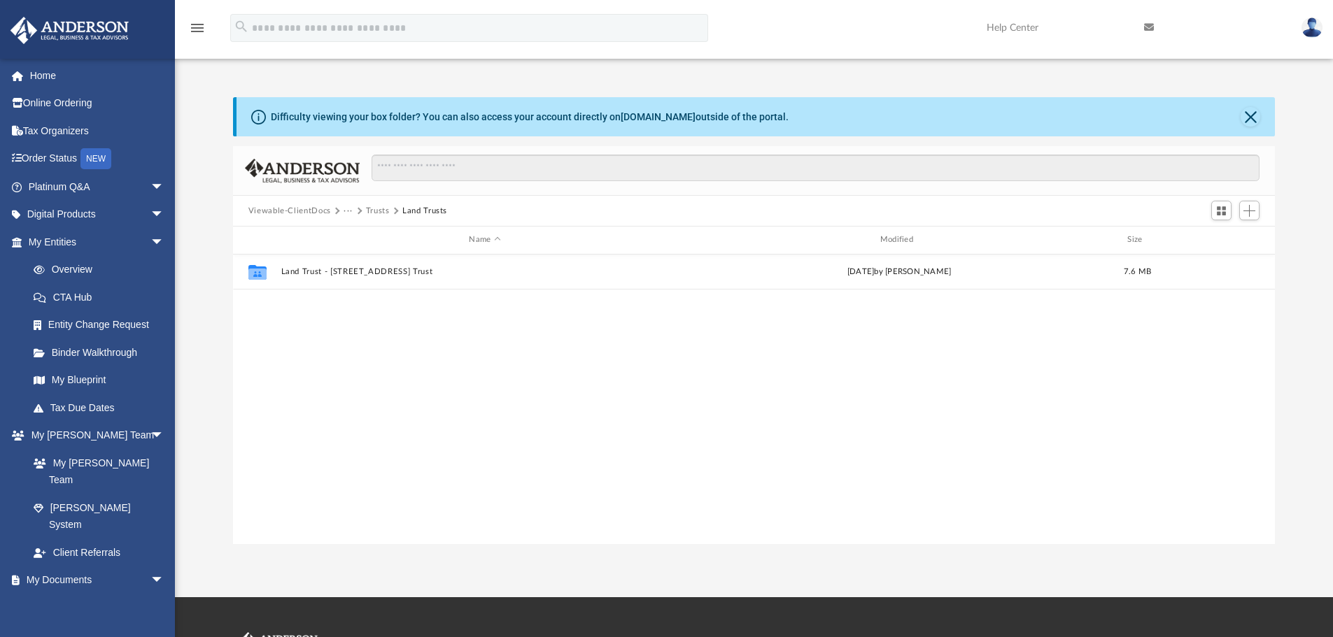
click at [372, 211] on button "Trusts" at bounding box center [378, 211] width 24 height 13
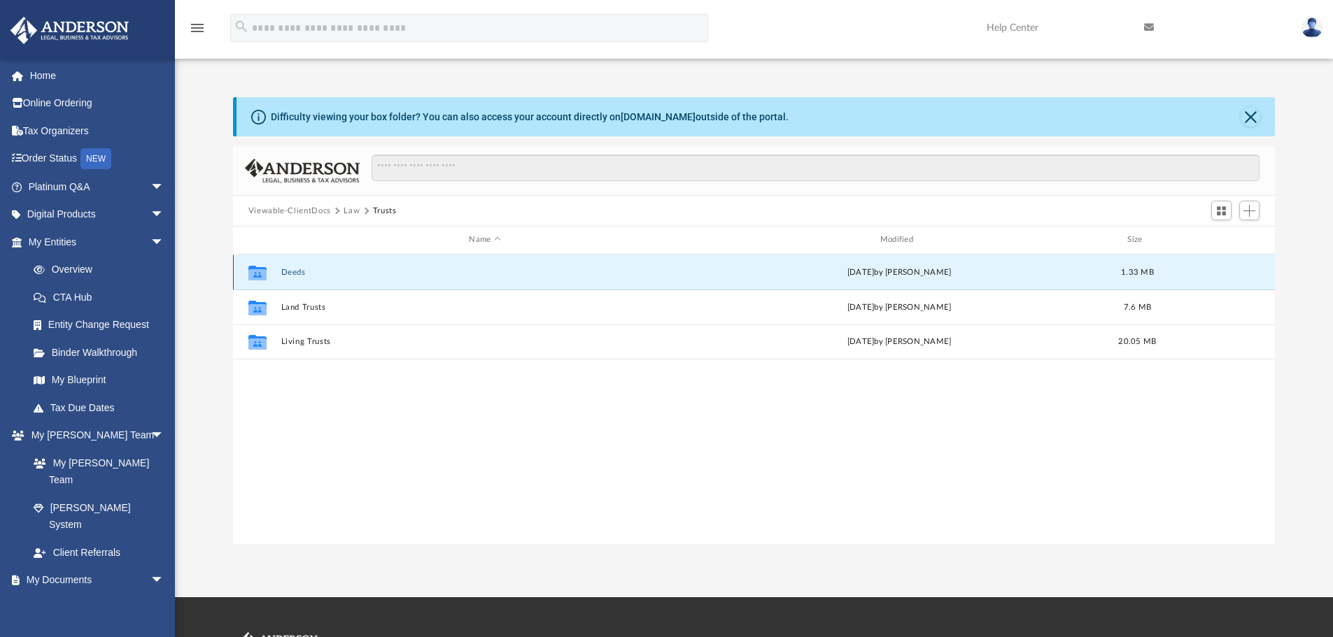
click at [288, 273] on button "Deeds" at bounding box center [485, 272] width 408 height 9
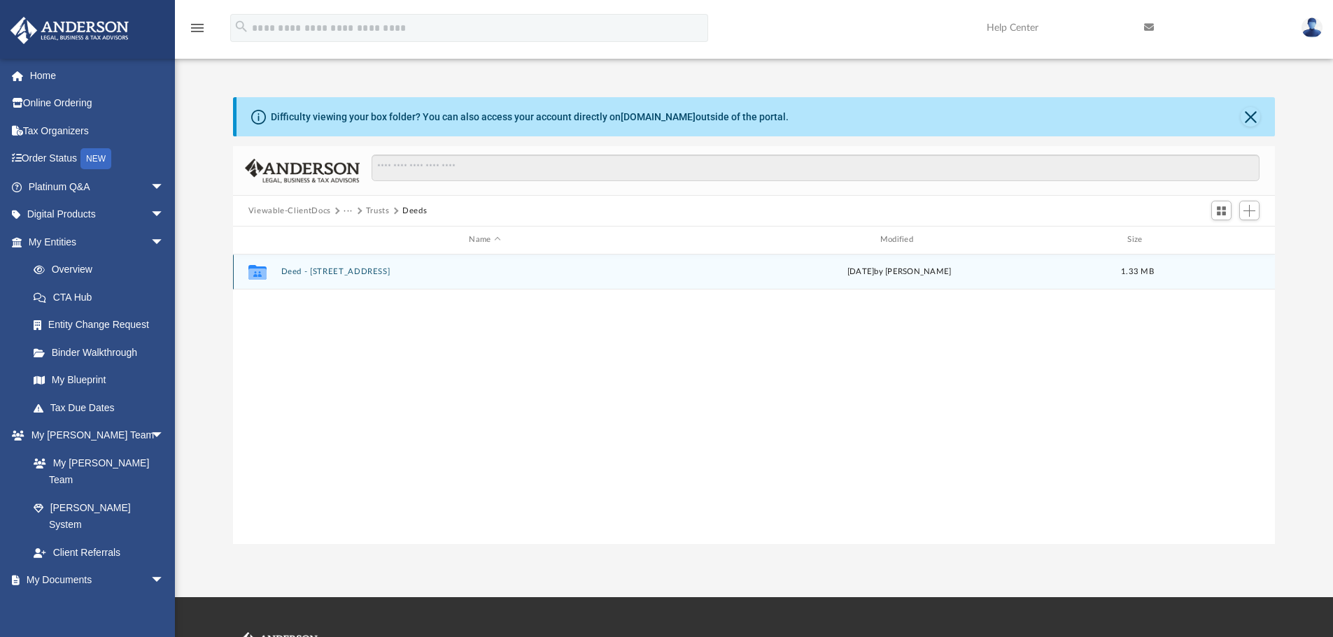
click at [358, 268] on button "Deed - 133 Woodbury Farm Drive" at bounding box center [485, 271] width 408 height 9
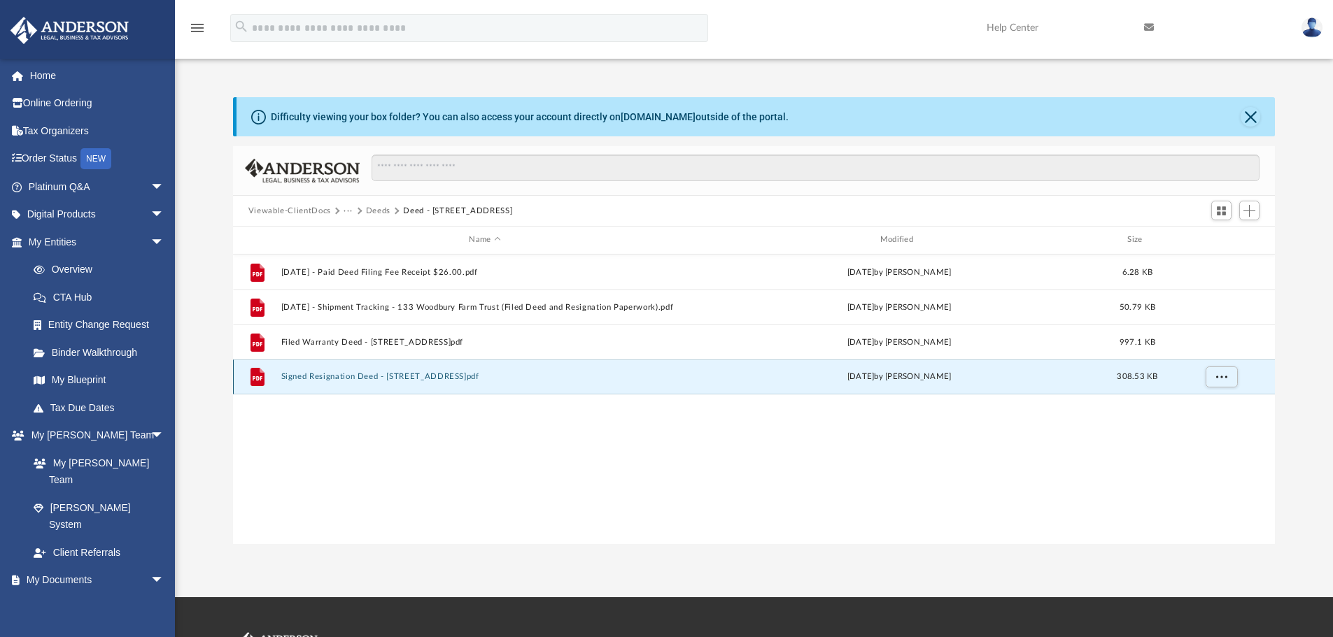
click at [427, 378] on button "Signed Resignation Deed - 133 Woodbury Farm Drive.pdf" at bounding box center [485, 376] width 408 height 9
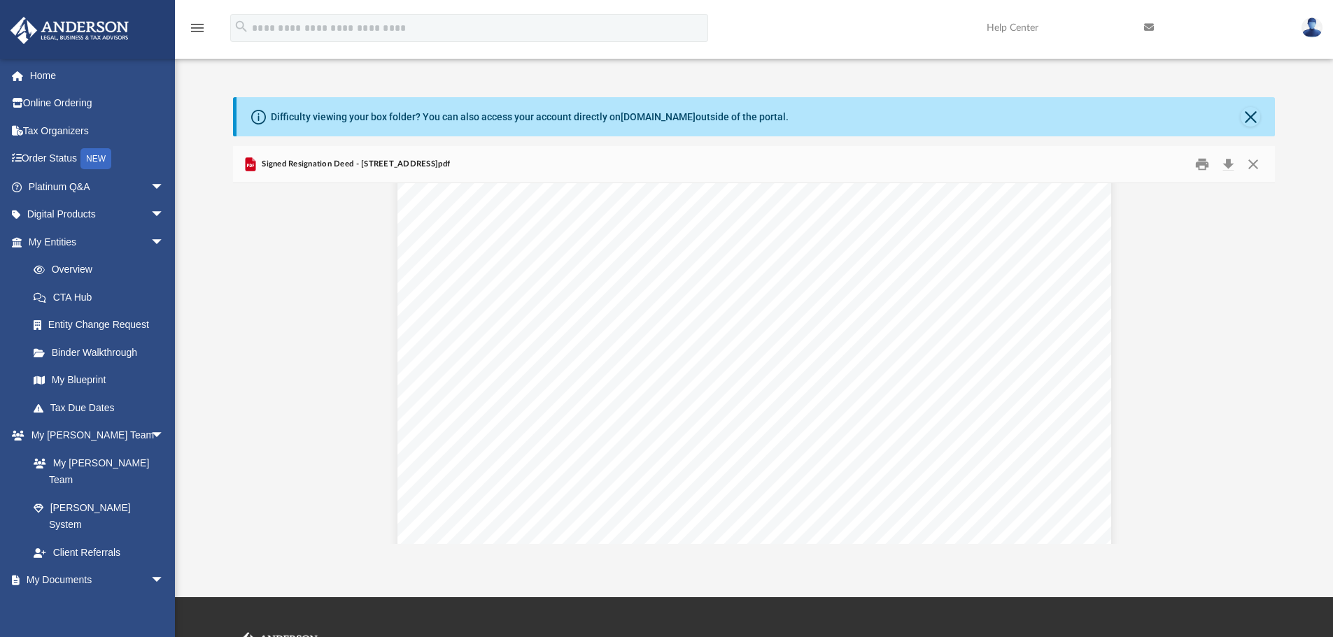
scroll to position [3417, 0]
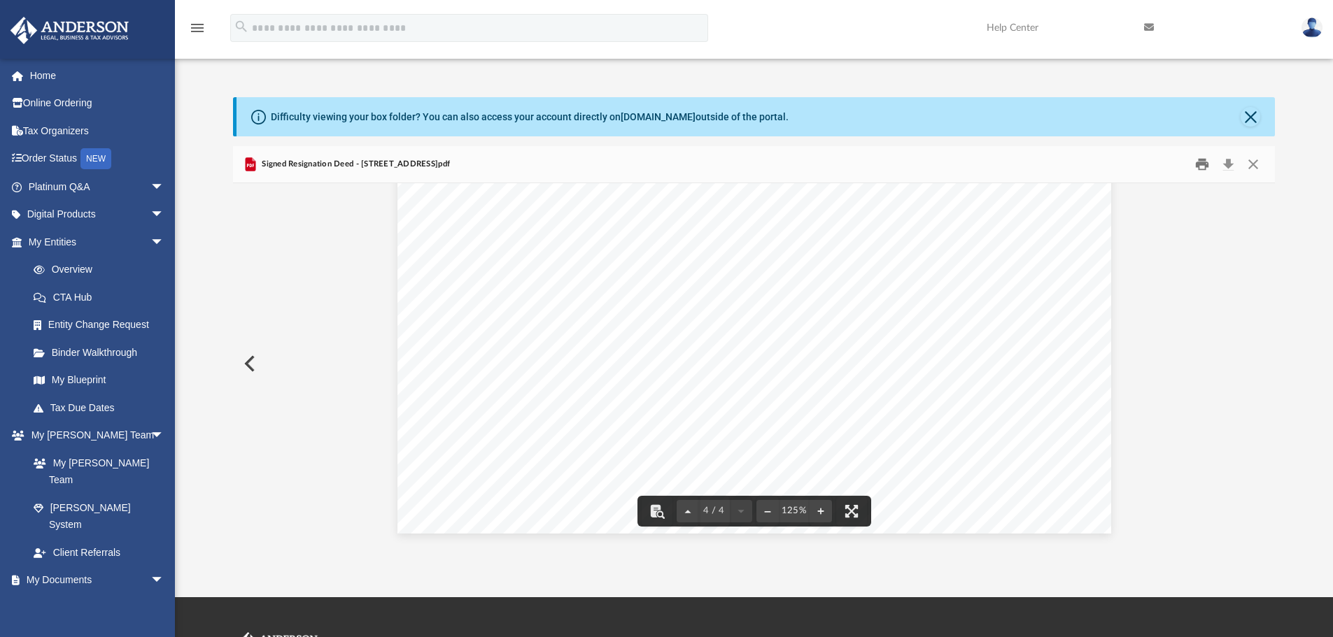
click at [1206, 163] on button "Print" at bounding box center [1202, 165] width 28 height 22
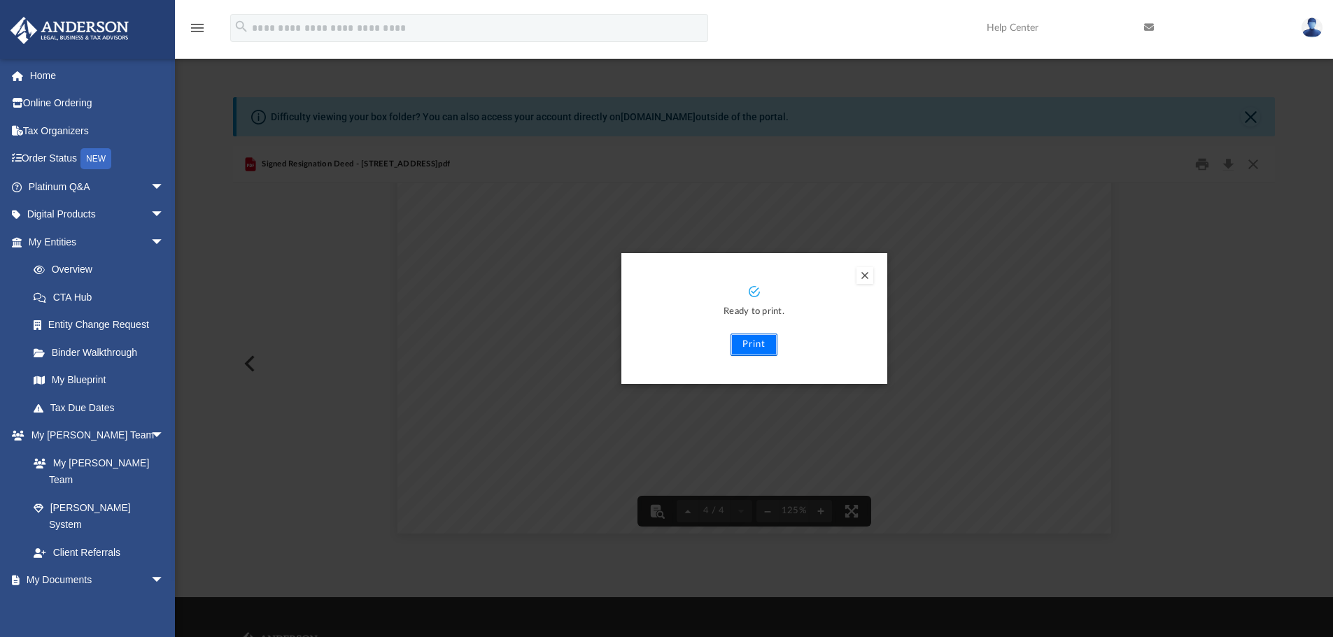
click at [754, 347] on button "Print" at bounding box center [753, 345] width 47 height 22
